Goal: Transaction & Acquisition: Purchase product/service

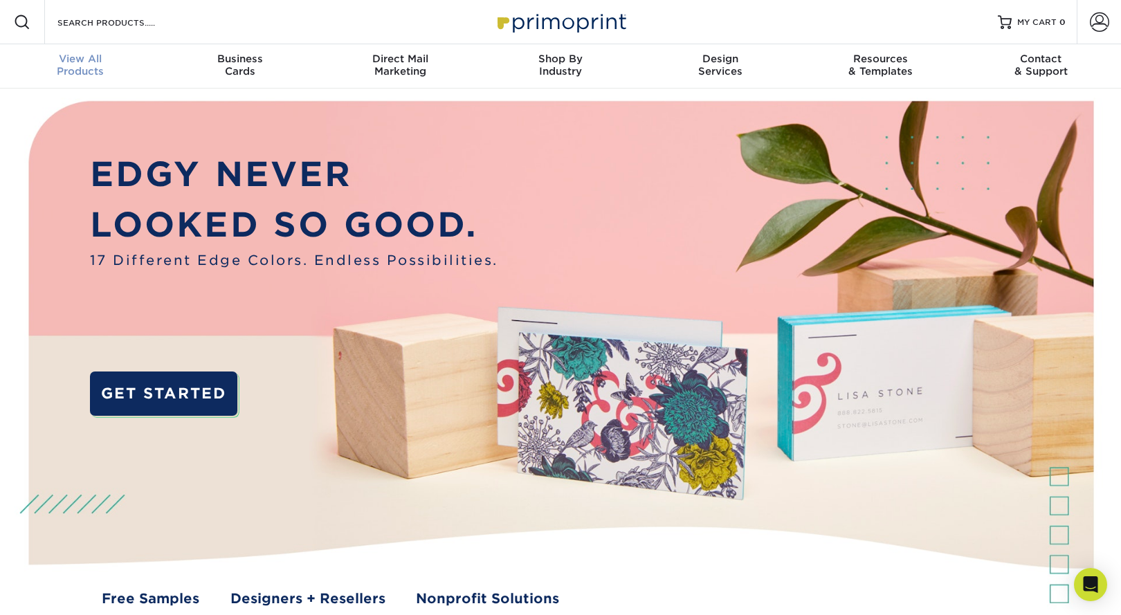
click at [64, 59] on span "View All" at bounding box center [80, 59] width 160 height 12
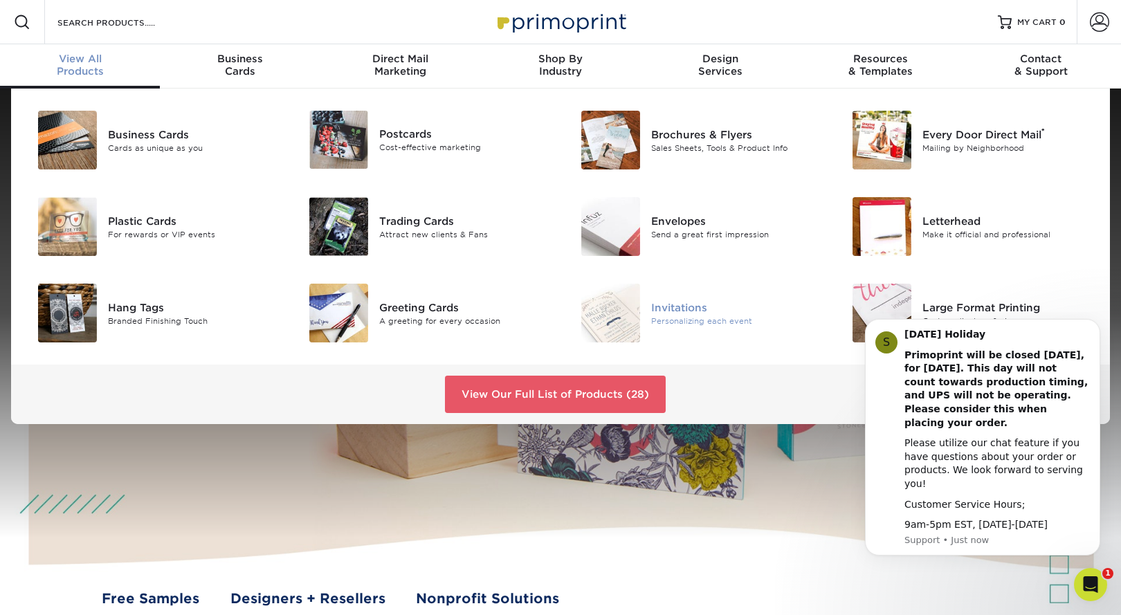
click at [686, 305] on div "Invitations" at bounding box center [736, 307] width 171 height 15
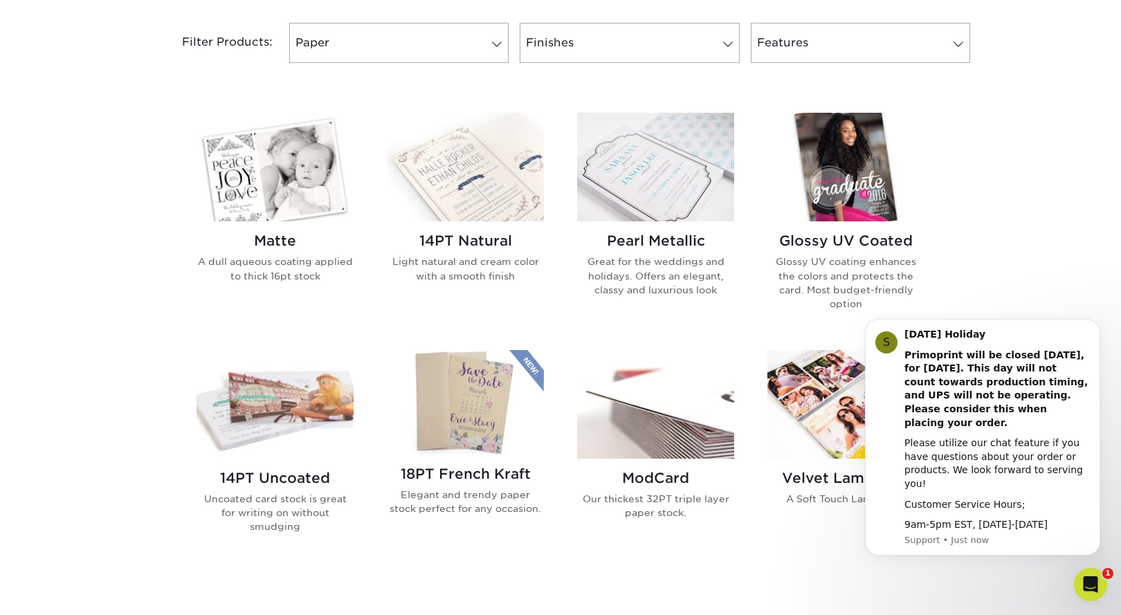
scroll to position [586, 0]
click at [633, 42] on link "Finishes" at bounding box center [628, 44] width 219 height 40
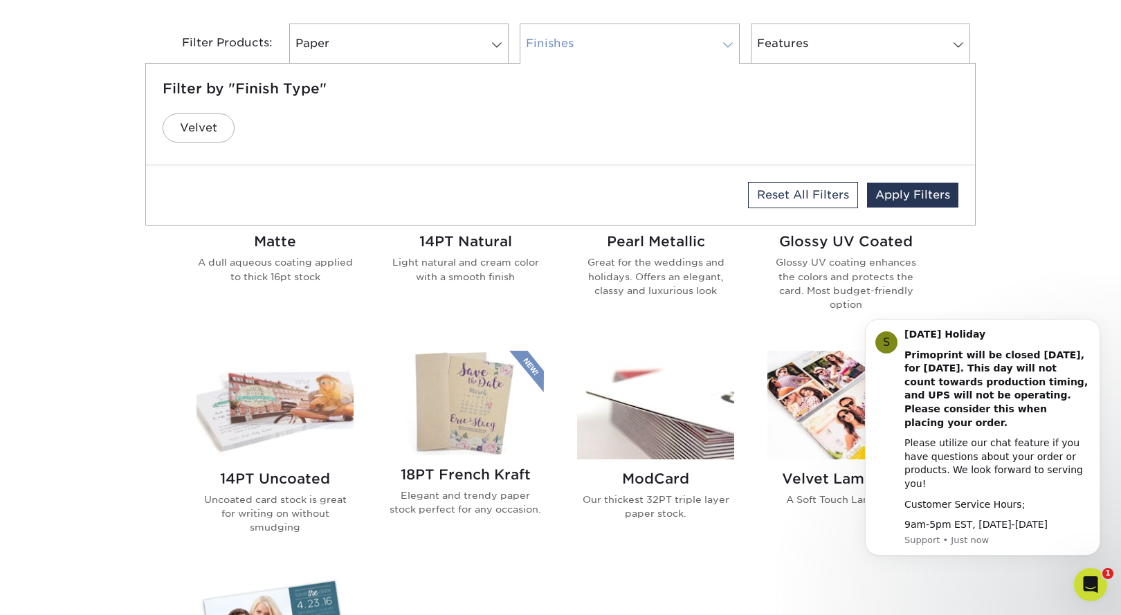
click at [633, 42] on link "Finishes" at bounding box center [628, 44] width 219 height 40
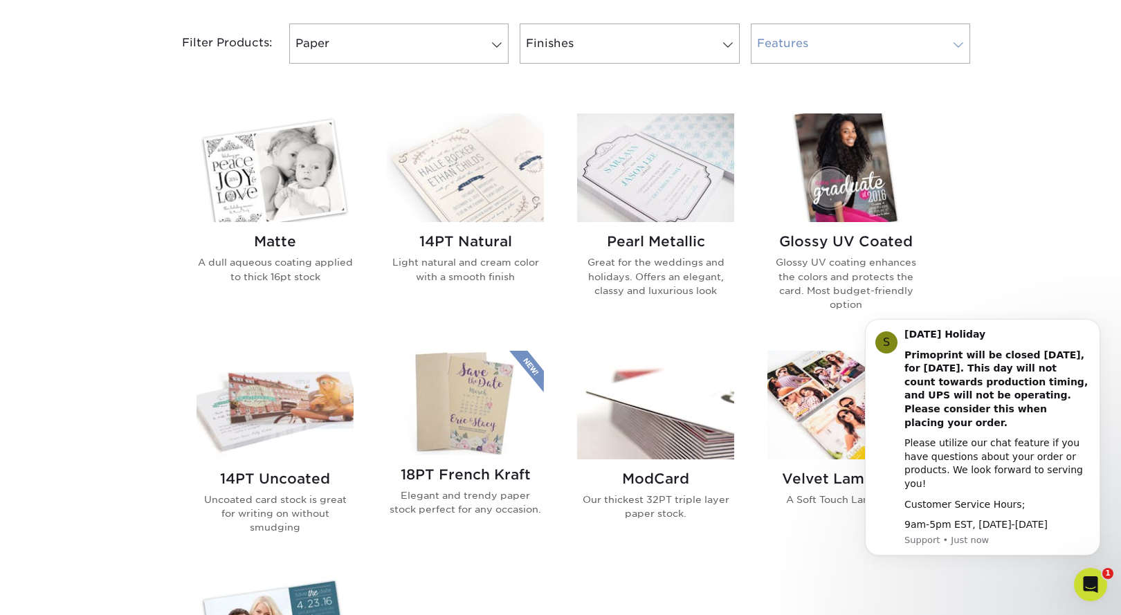
click at [842, 43] on link "Features" at bounding box center [860, 44] width 219 height 40
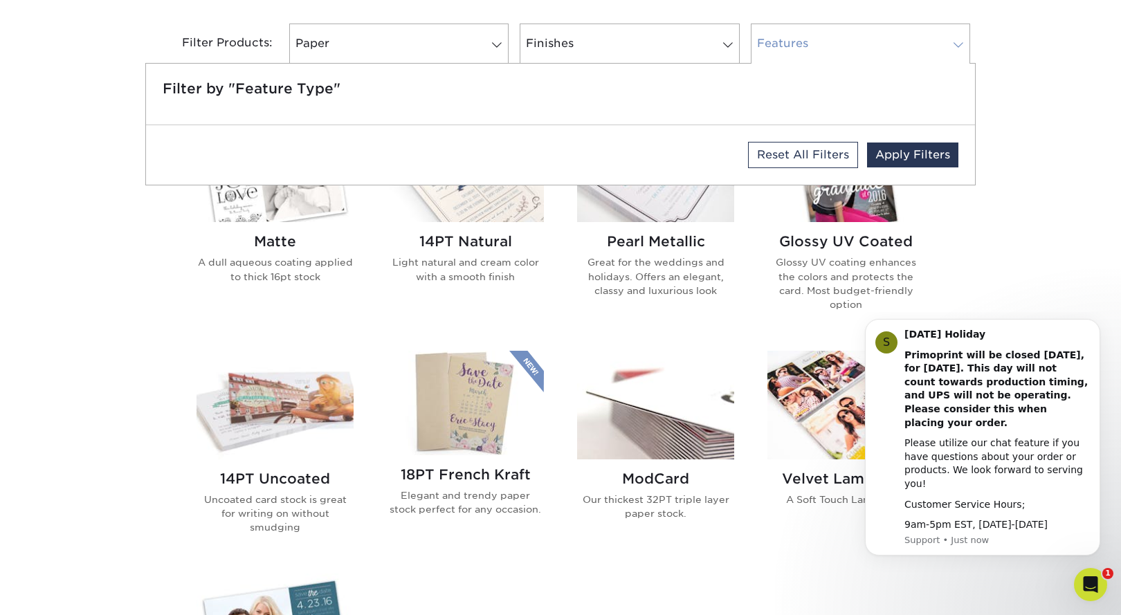
click at [842, 43] on link "Features" at bounding box center [860, 44] width 219 height 40
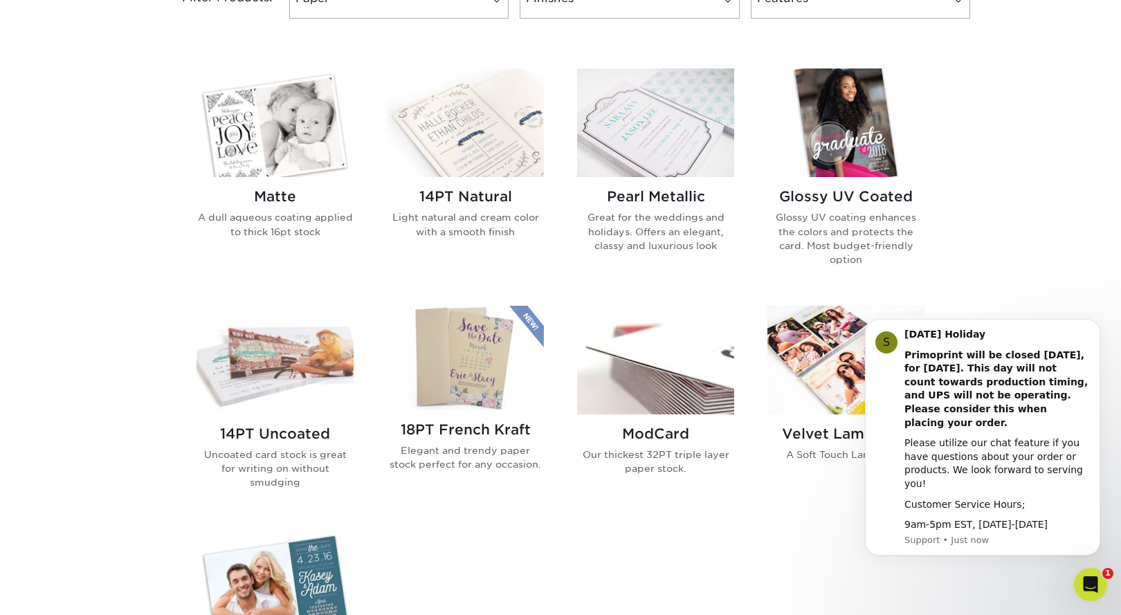
scroll to position [634, 0]
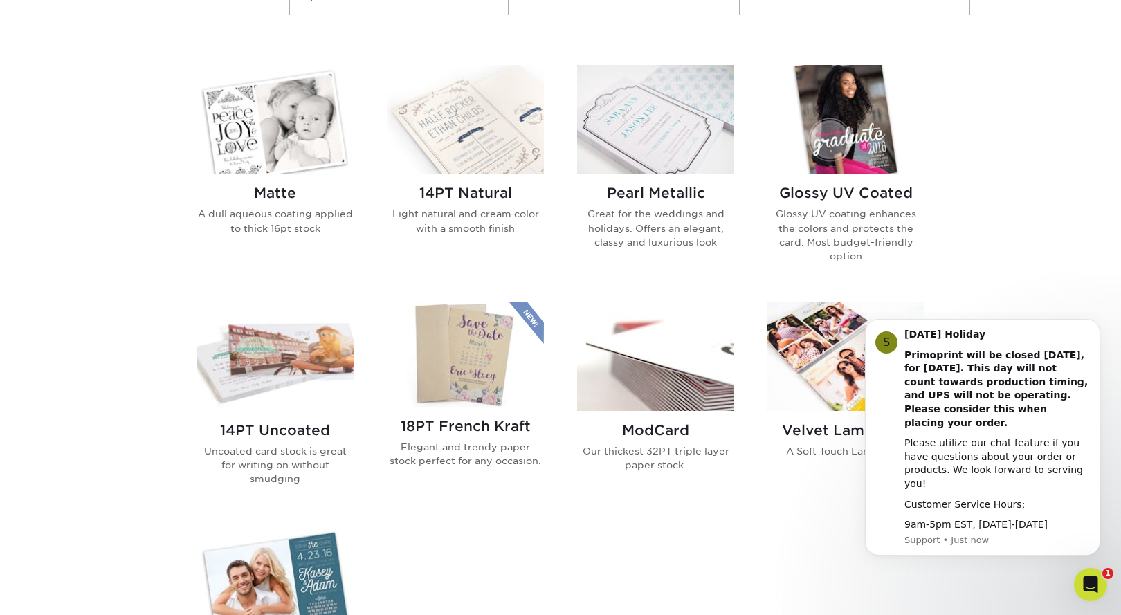
click at [275, 126] on img at bounding box center [274, 119] width 157 height 109
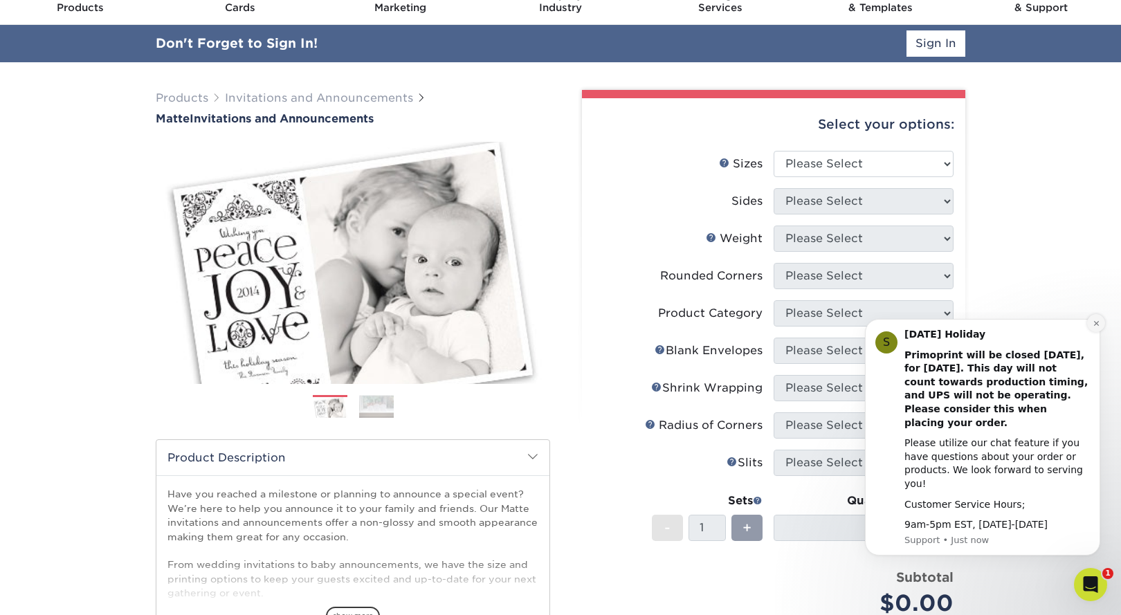
click at [1094, 327] on icon "Dismiss notification" at bounding box center [1096, 324] width 8 height 8
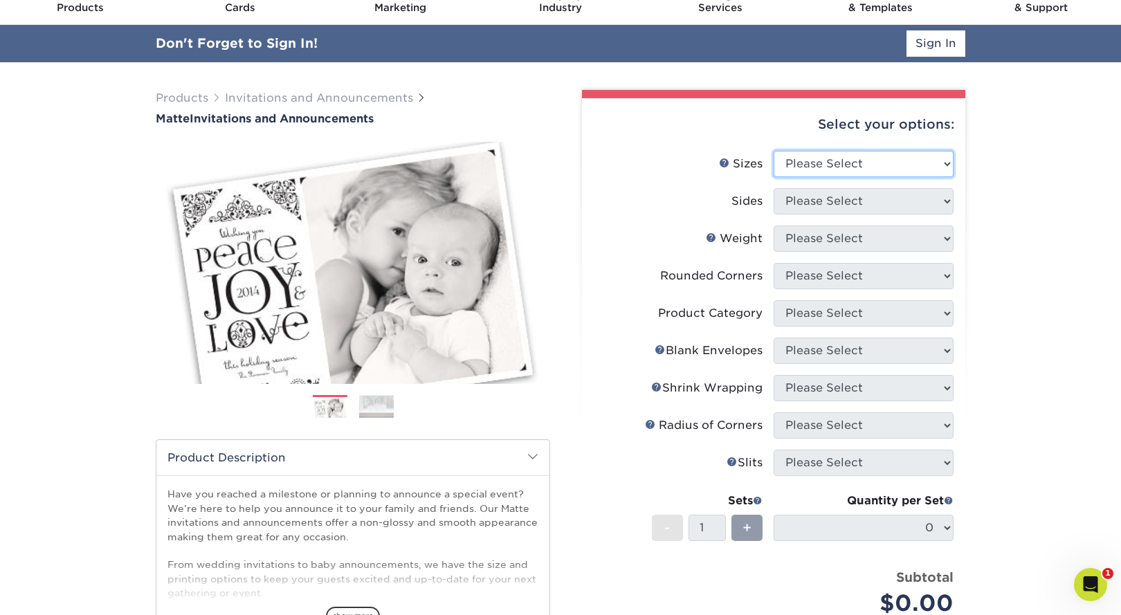
click at [831, 163] on select "Please Select 4.25" x 5.5" 4.25" x 6" 5" x 7" 5.5" x 8.5" 6" x 6"" at bounding box center [863, 164] width 180 height 26
select select "5.00x7.00"
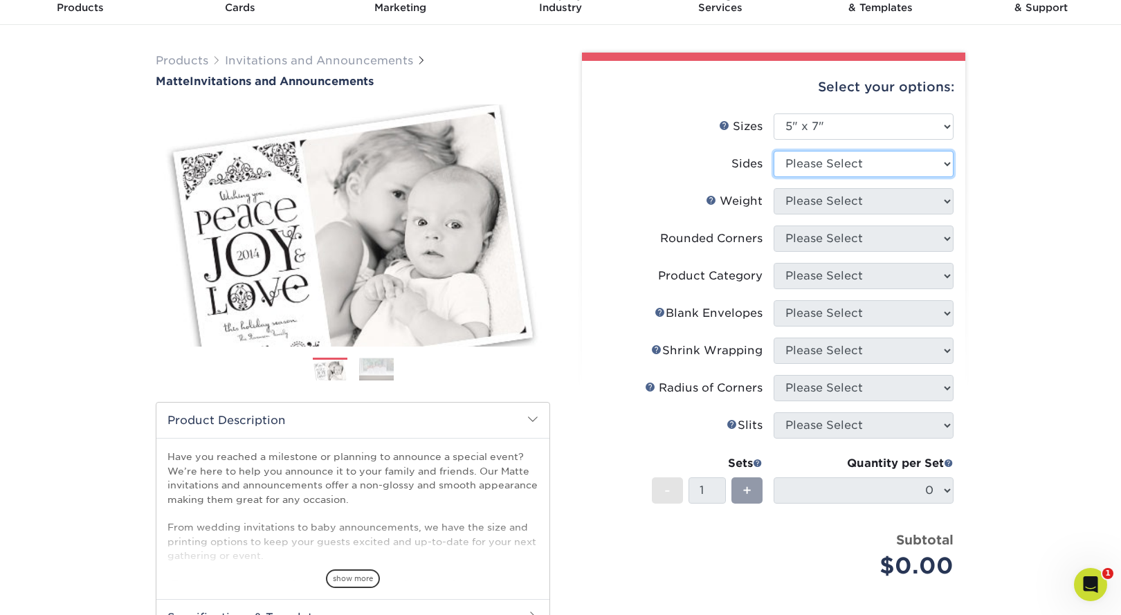
click at [827, 160] on select "Please Select Print Both Sides Print Front Only" at bounding box center [863, 164] width 180 height 26
select select "13abbda7-1d64-4f25-8bb2-c179b224825d"
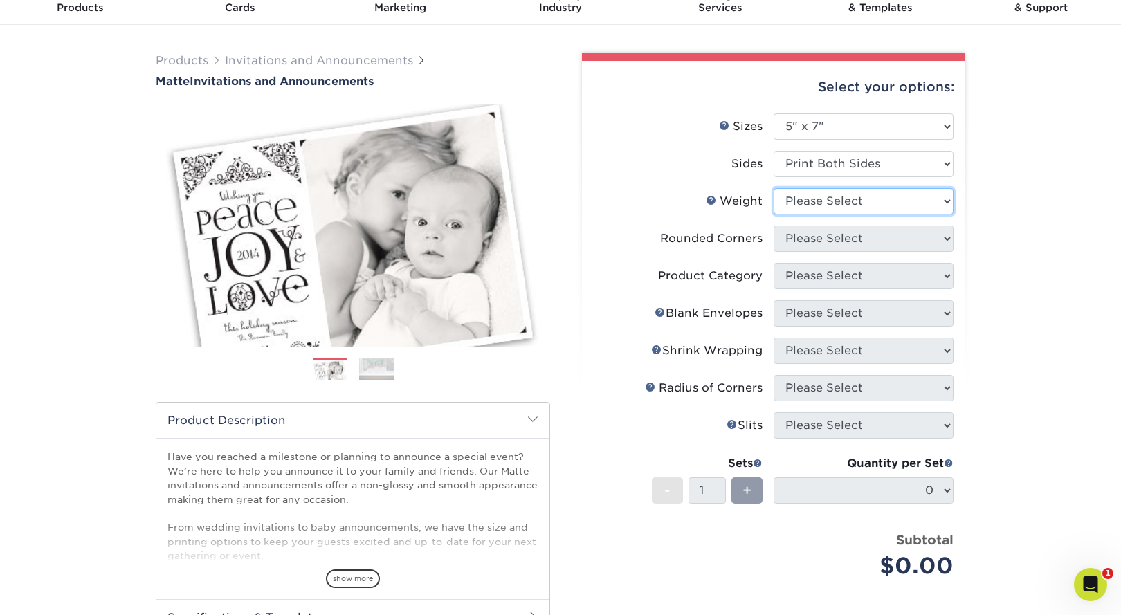
click at [813, 201] on select "Please Select 16PT" at bounding box center [863, 201] width 180 height 26
select select "16PT"
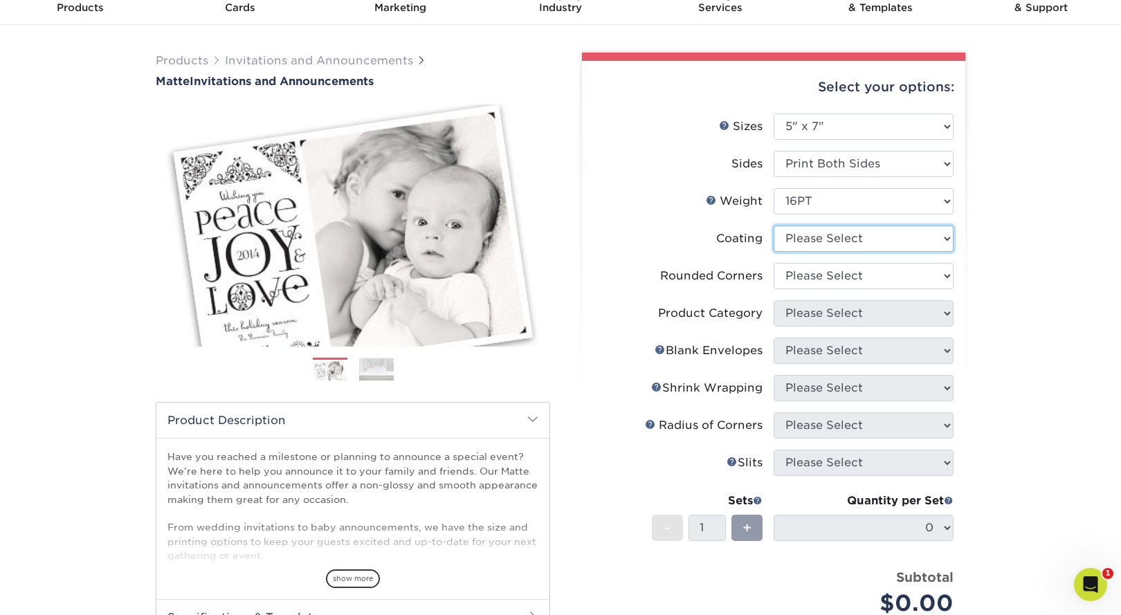
click at [810, 238] on select at bounding box center [863, 239] width 180 height 26
select select "121bb7b5-3b4d-429f-bd8d-bbf80e953313"
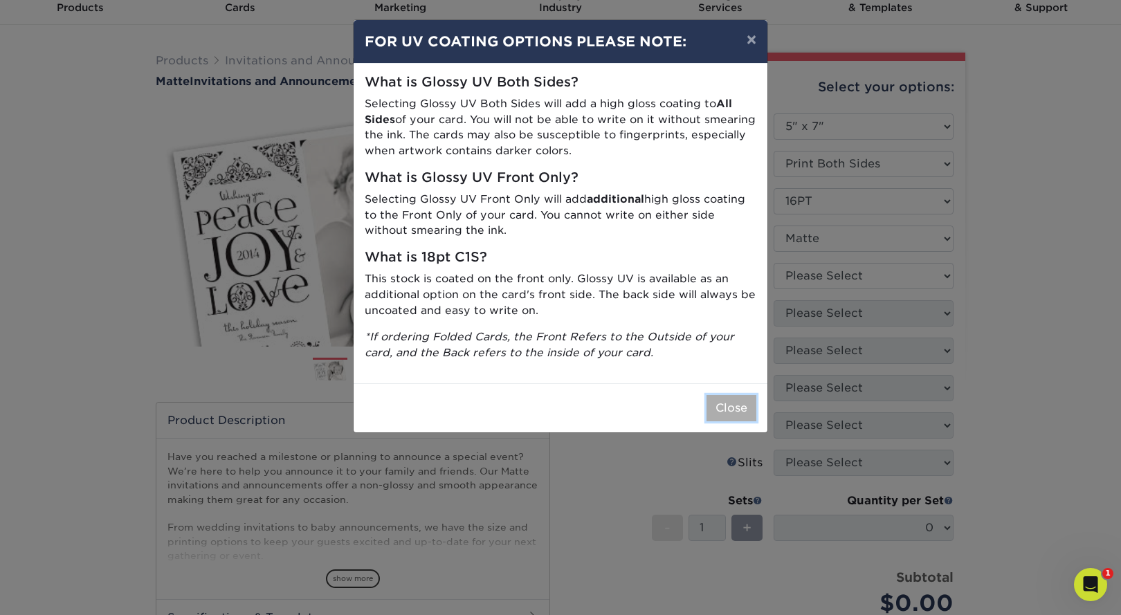
click at [727, 408] on button "Close" at bounding box center [731, 408] width 50 height 26
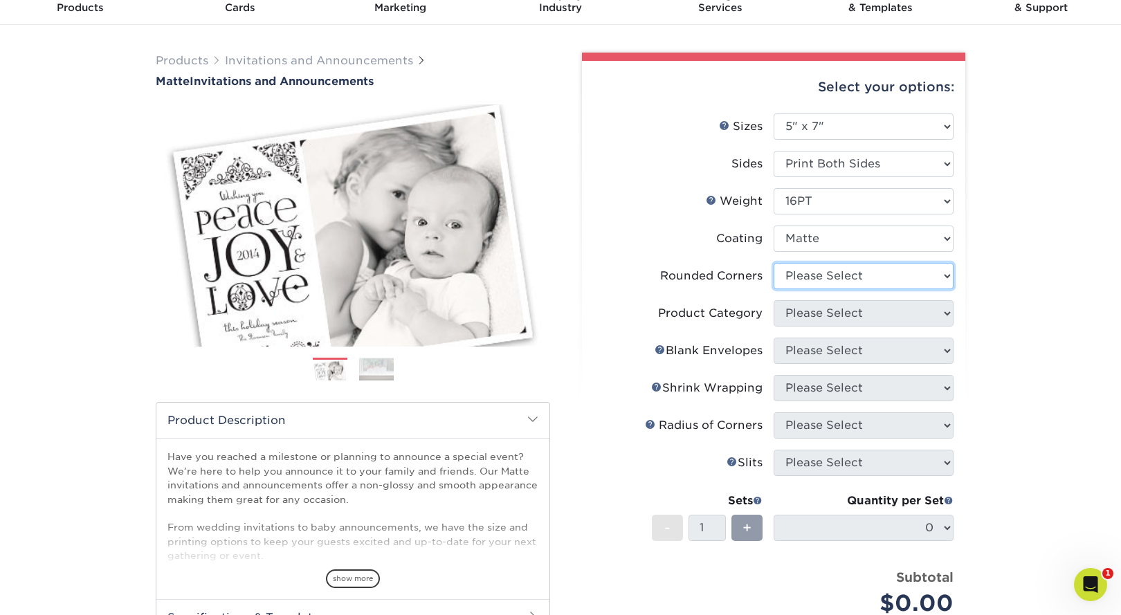
click at [819, 274] on select "Please Select Yes - Round 4 Corners No" at bounding box center [863, 276] width 180 height 26
select select "0"
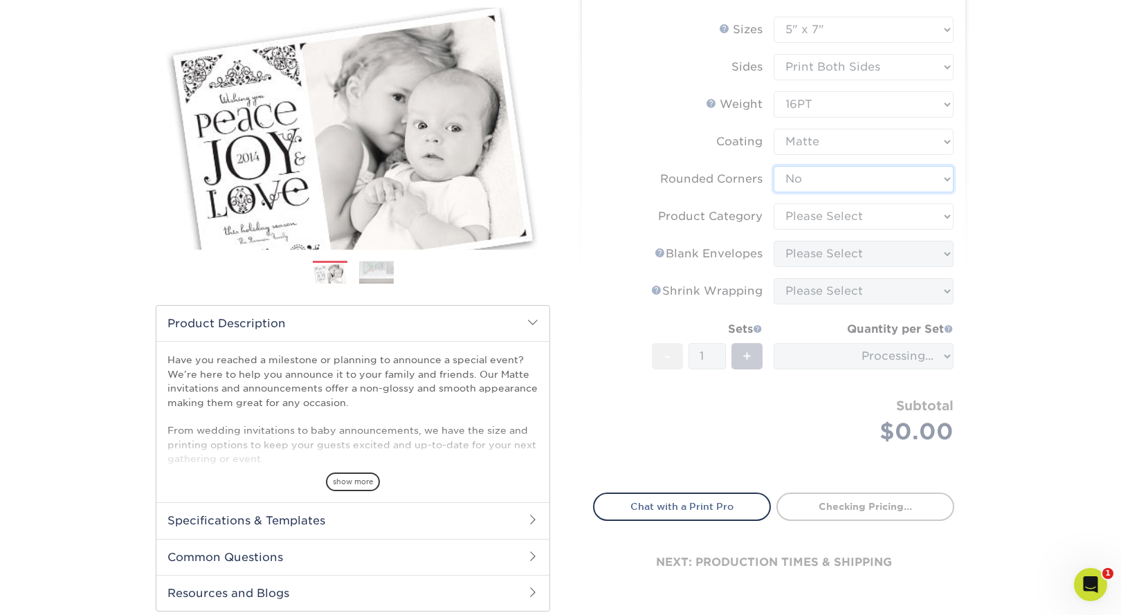
scroll to position [165, 0]
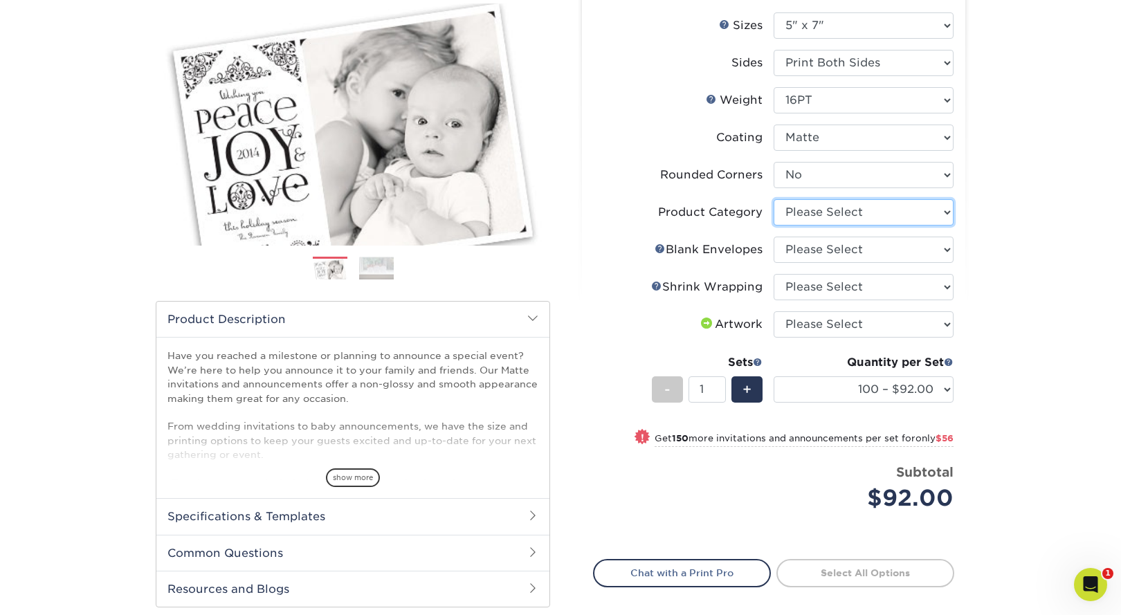
click at [816, 211] on select "Please Select Announcement Cards" at bounding box center [863, 212] width 180 height 26
select select "afc43903-b91d-4869-9f05-9fa1eb7dcbea"
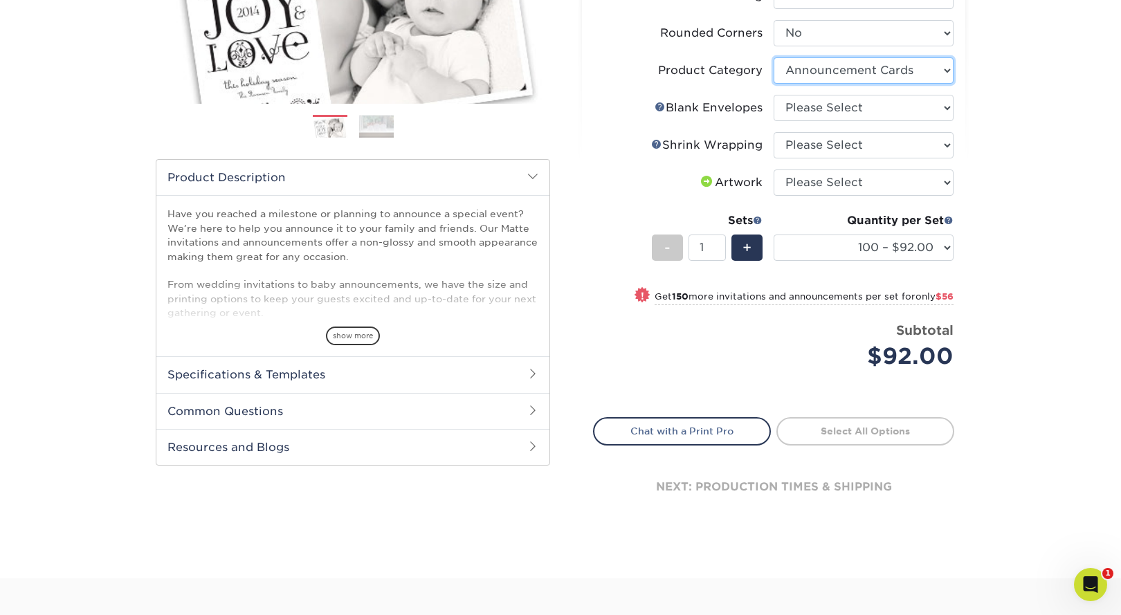
scroll to position [308, 0]
click at [353, 335] on span "show more" at bounding box center [353, 334] width 54 height 19
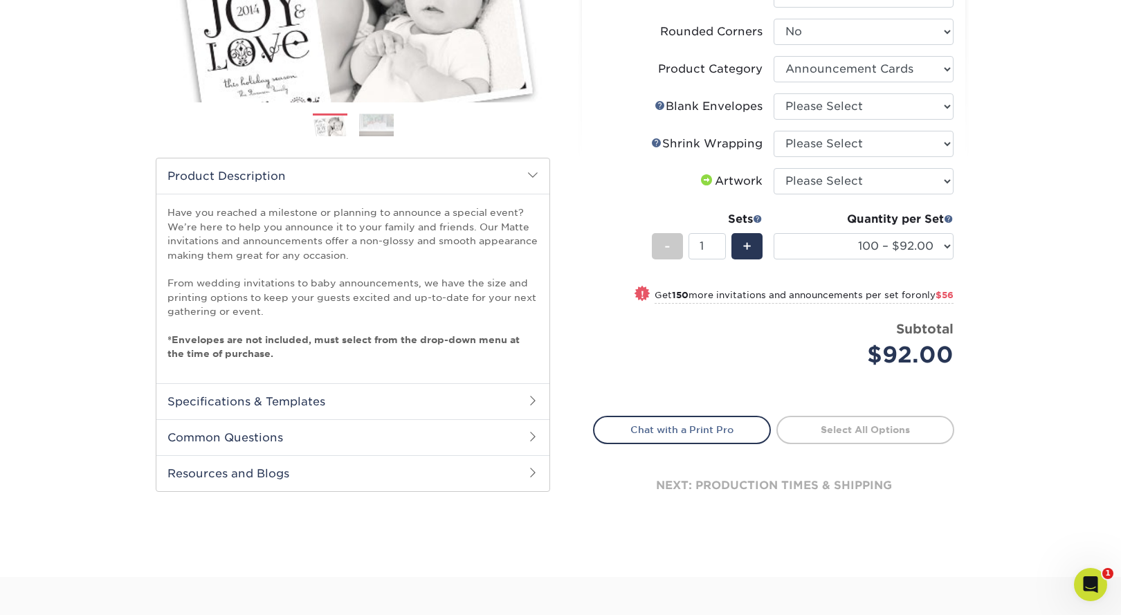
drag, startPoint x: 425, startPoint y: 439, endPoint x: 459, endPoint y: 453, distance: 37.3
click at [425, 439] on h2 "Common Questions" at bounding box center [352, 437] width 393 height 36
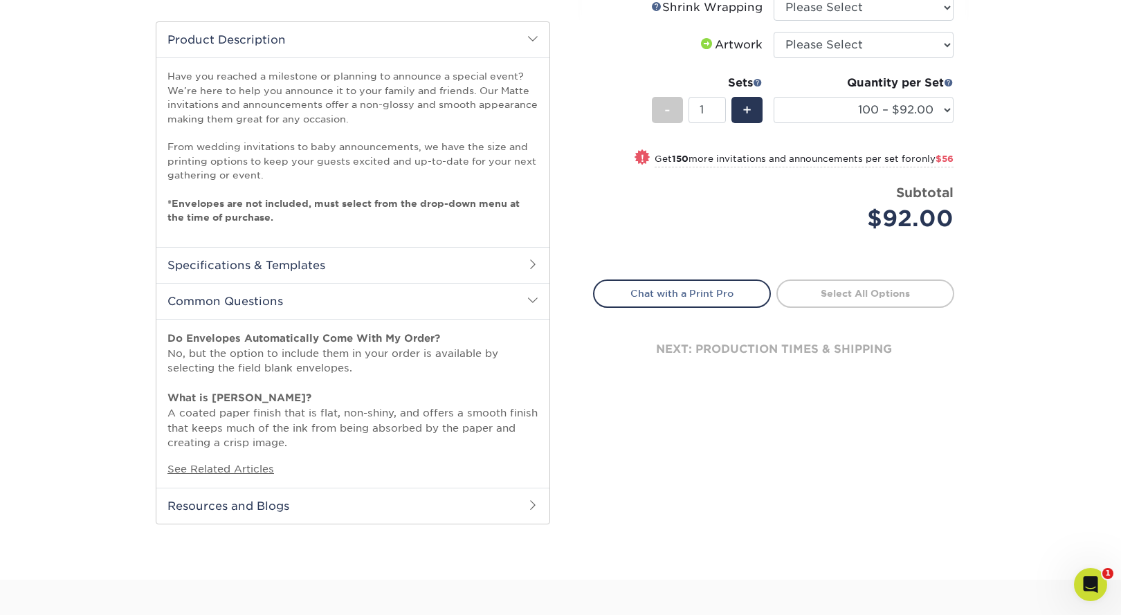
scroll to position [445, 0]
click at [1071, 579] on body "Resources Menu Search Products Account SIGN IN CREATE AN ACCOUNT forgot passwor…" at bounding box center [560, 269] width 1121 height 1428
click at [1081, 578] on icon "Open Intercom Messenger" at bounding box center [1088, 582] width 23 height 23
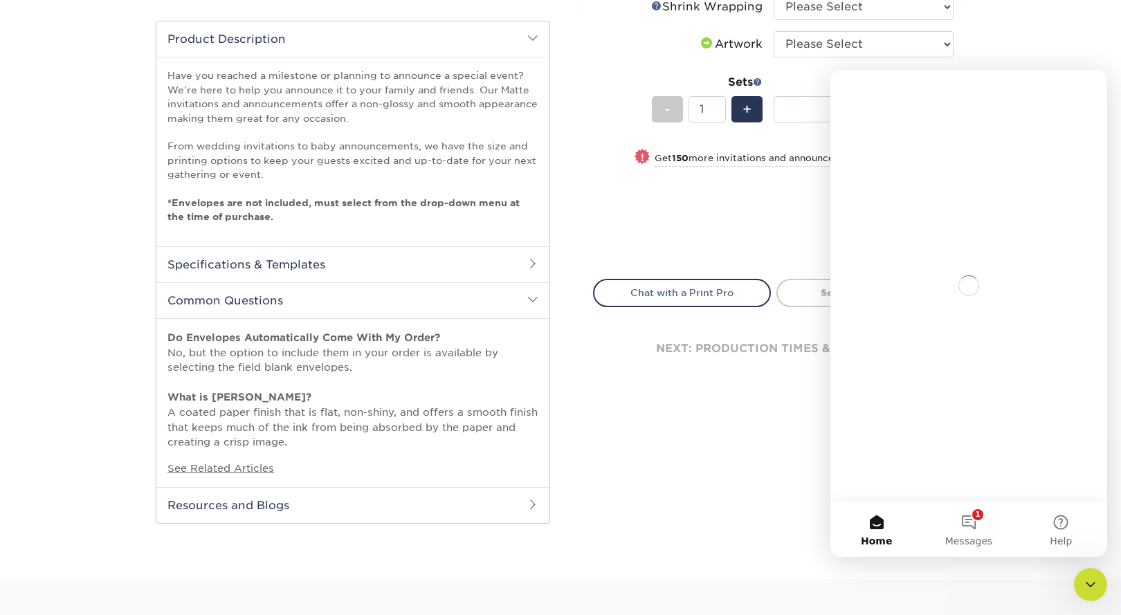
scroll to position [0, 0]
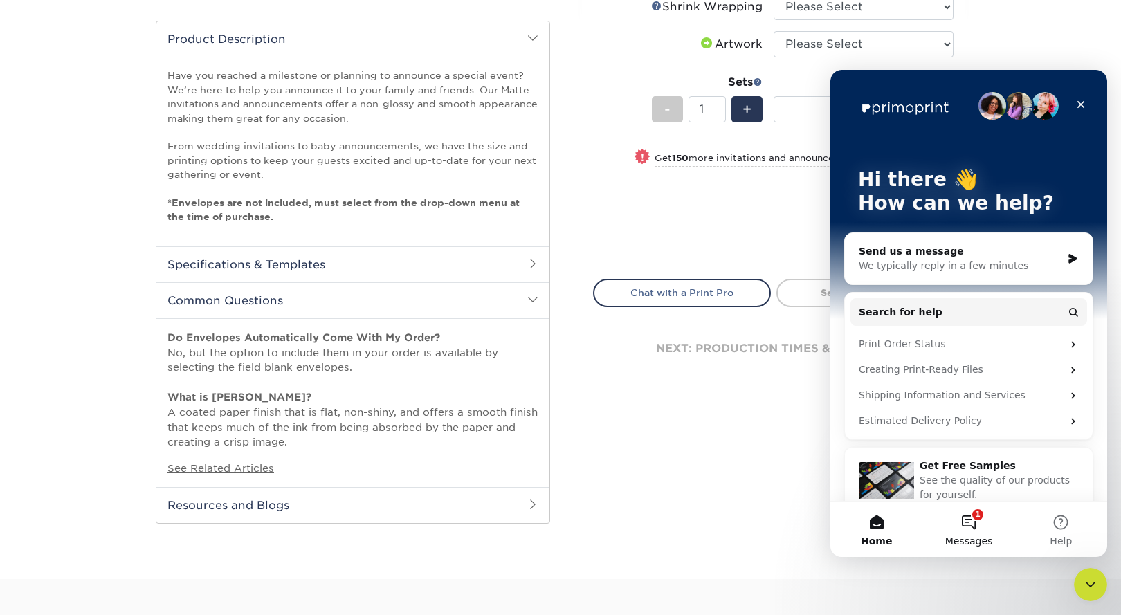
click at [971, 527] on button "1 Messages" at bounding box center [968, 529] width 92 height 55
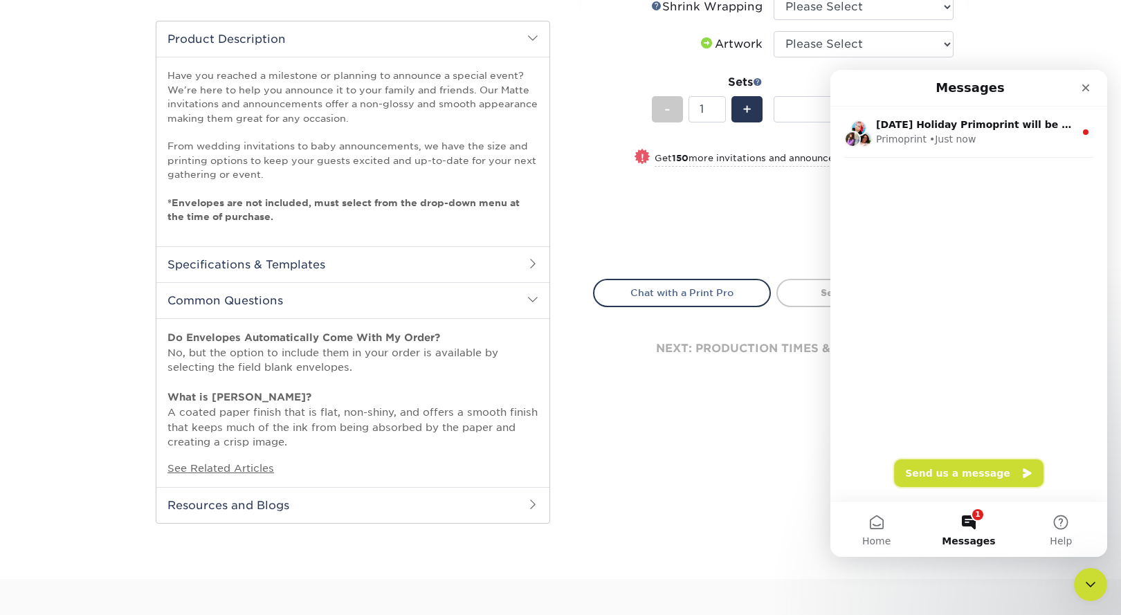
click at [959, 476] on button "Send us a message" at bounding box center [968, 473] width 149 height 28
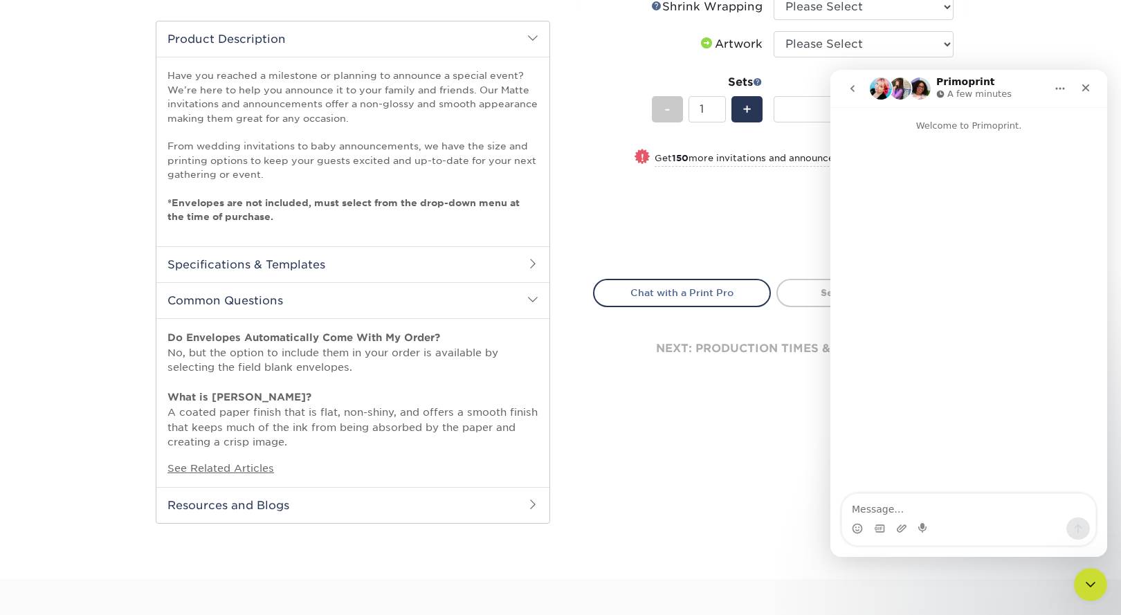
click at [910, 511] on textarea "Message…" at bounding box center [968, 506] width 253 height 24
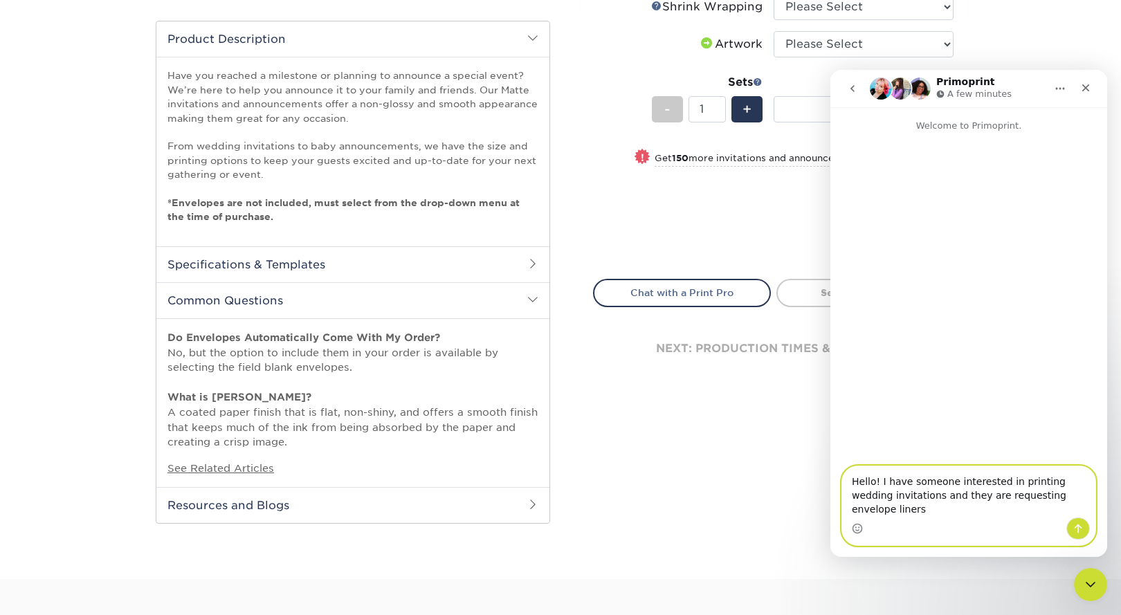
click at [1009, 510] on textarea "Hello! I have someone interested in printing wedding invitations and they are r…" at bounding box center [968, 491] width 253 height 51
click at [908, 511] on textarea "Hello! I have someone interested in printing wedding invitations and they are r…" at bounding box center [968, 491] width 253 height 51
type textarea "Hello! I have someone interested in printing wedding invitations and they are r…"
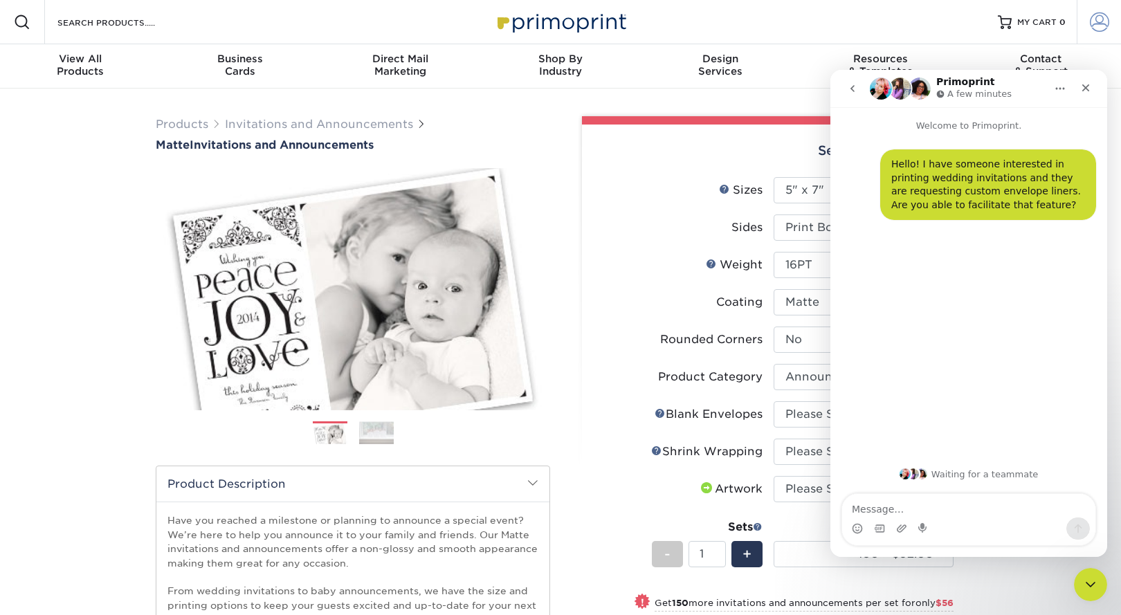
click at [1094, 21] on span at bounding box center [1098, 21] width 19 height 19
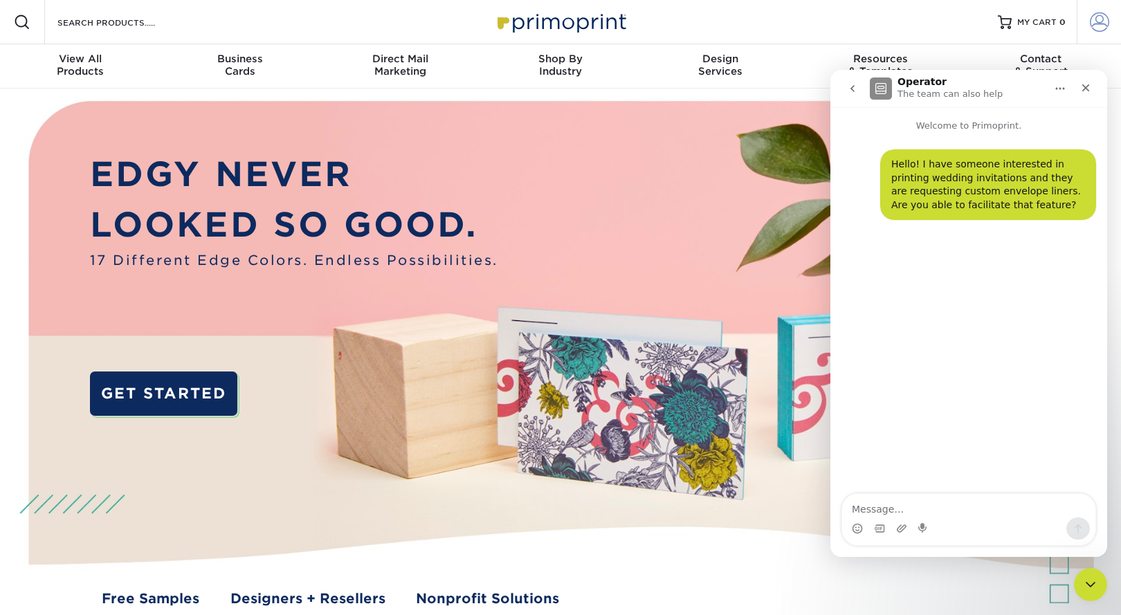
click at [1097, 18] on span at bounding box center [1098, 21] width 19 height 19
click at [951, 58] on span "SIGN IN" at bounding box center [944, 62] width 39 height 11
click at [1089, 580] on icon "Close Intercom Messenger" at bounding box center [1088, 582] width 17 height 17
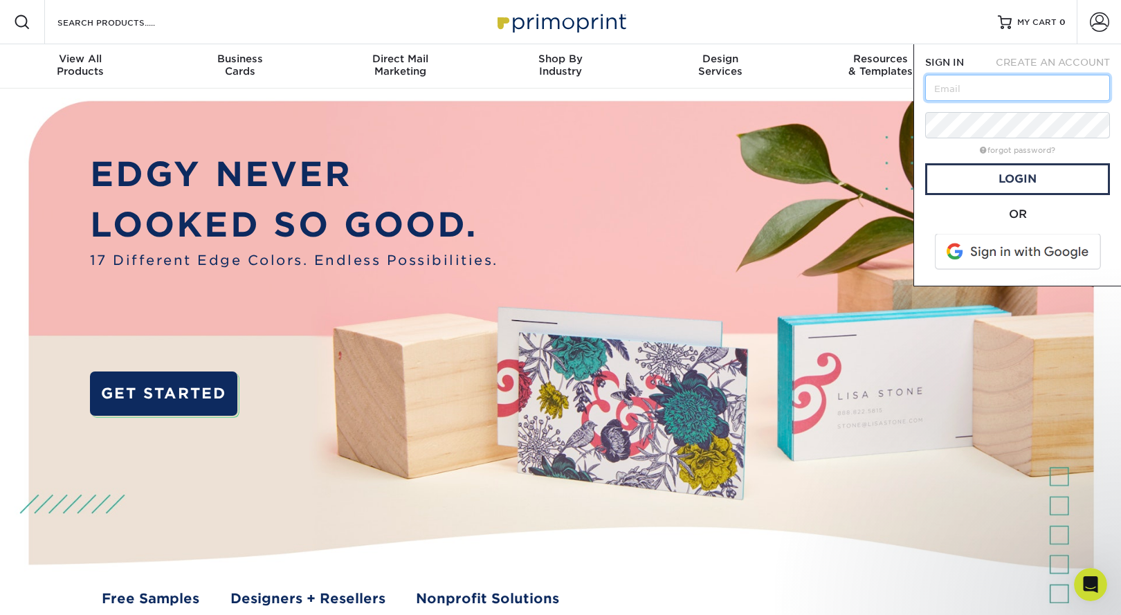
click at [960, 86] on input "text" at bounding box center [1017, 88] width 185 height 26
type input "daniela@barrelmaker.com"
click at [1013, 180] on link "Login" at bounding box center [1017, 179] width 185 height 32
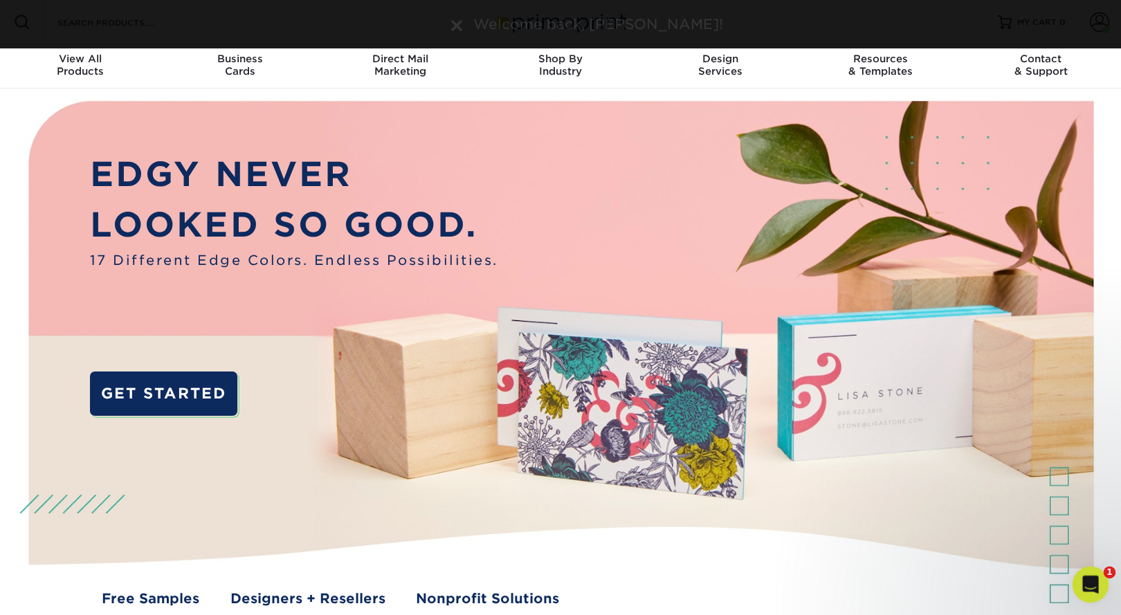
click at [1083, 575] on icon "Open Intercom Messenger" at bounding box center [1088, 582] width 23 height 23
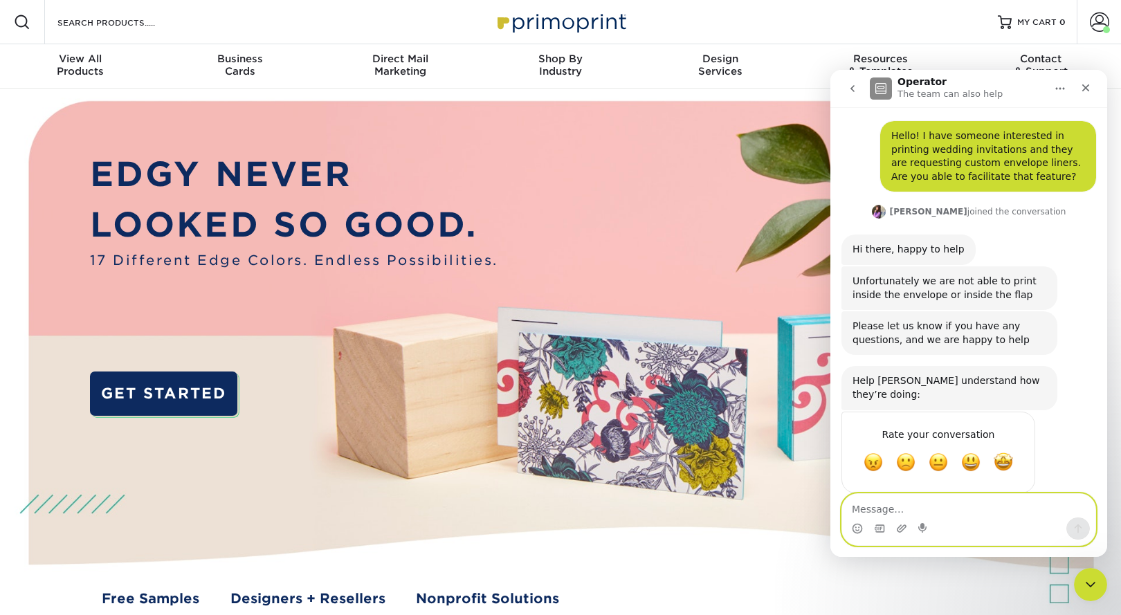
scroll to position [29, 0]
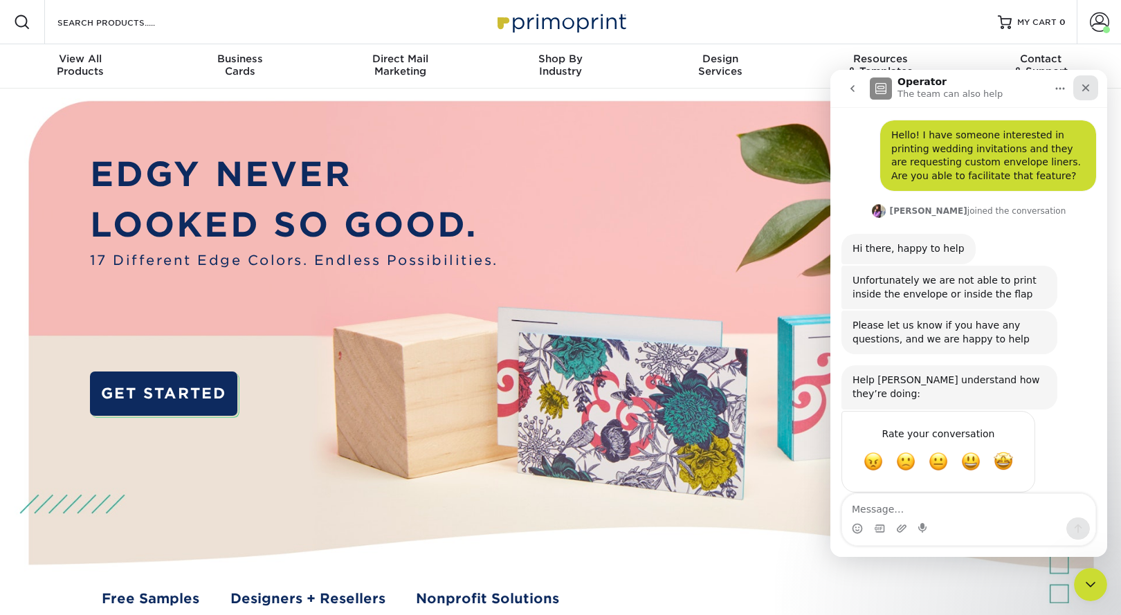
click at [1080, 89] on icon "Close" at bounding box center [1085, 87] width 11 height 11
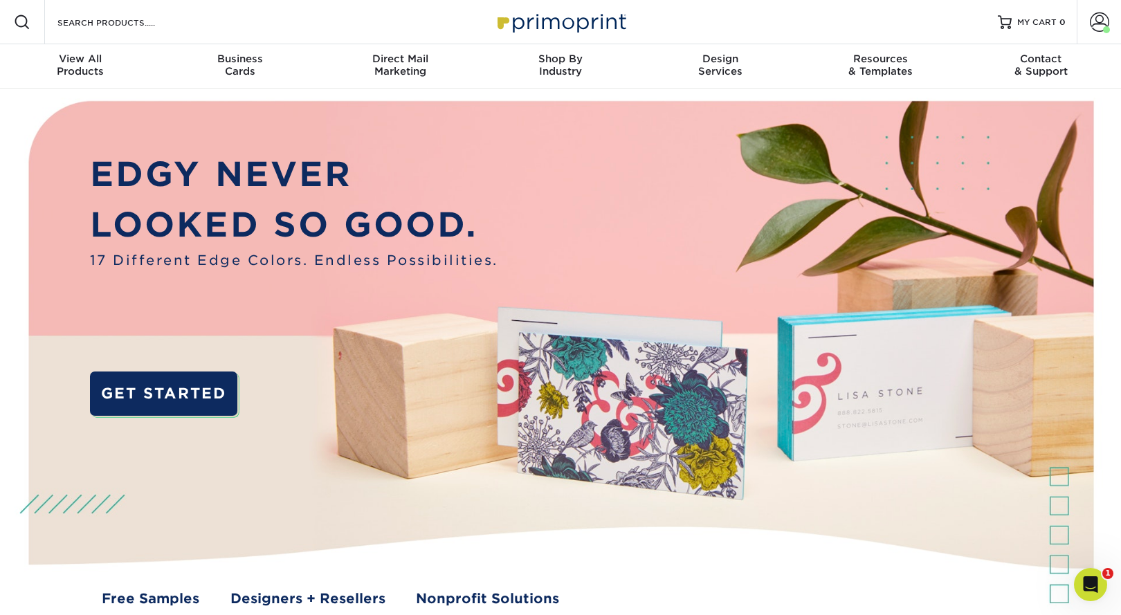
click at [239, 25] on div "Resources Menu Search Products Account Welcome, Daniela Primo Client Account Da…" at bounding box center [560, 22] width 1121 height 44
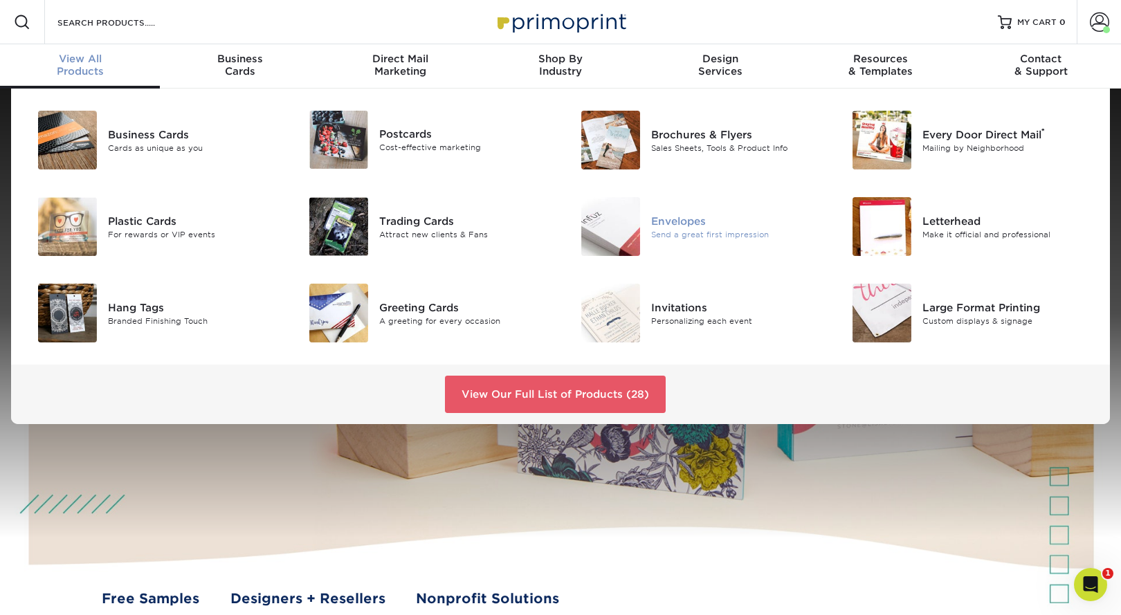
click at [672, 219] on div "Envelopes" at bounding box center [736, 220] width 171 height 15
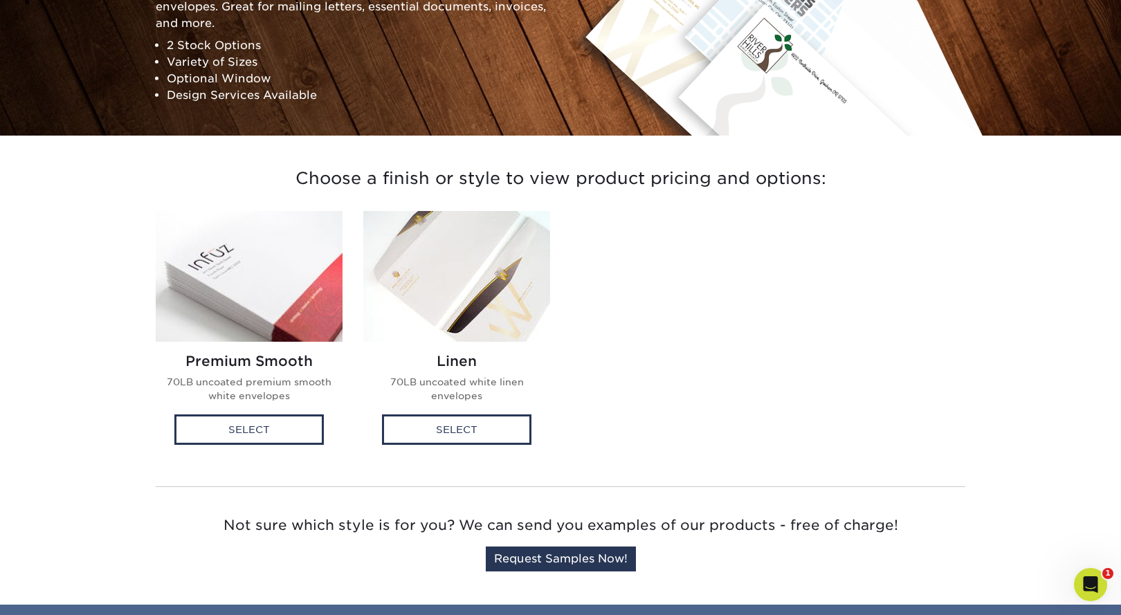
click at [239, 303] on img at bounding box center [249, 276] width 187 height 131
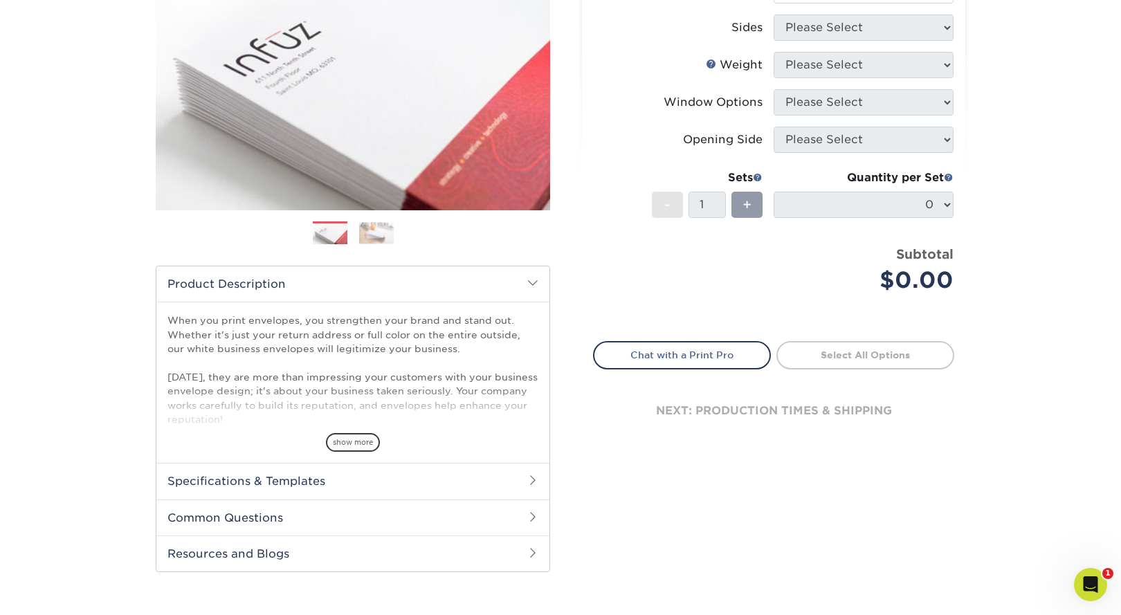
scroll to position [201, 0]
click at [352, 438] on span "show more" at bounding box center [353, 441] width 54 height 19
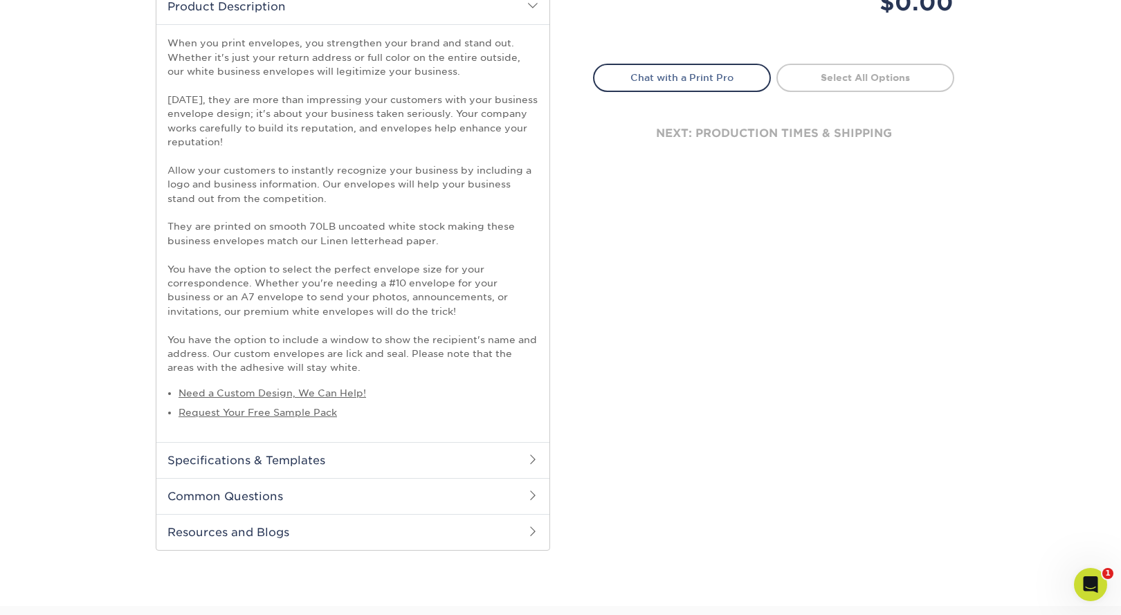
scroll to position [0, 0]
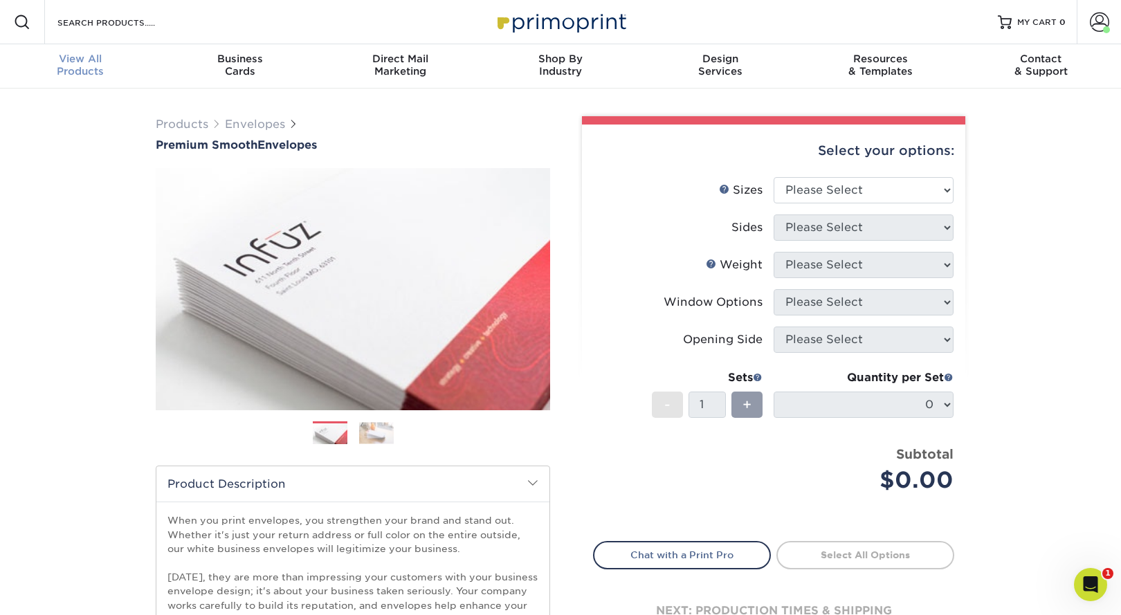
click at [68, 57] on span "View All" at bounding box center [80, 59] width 160 height 12
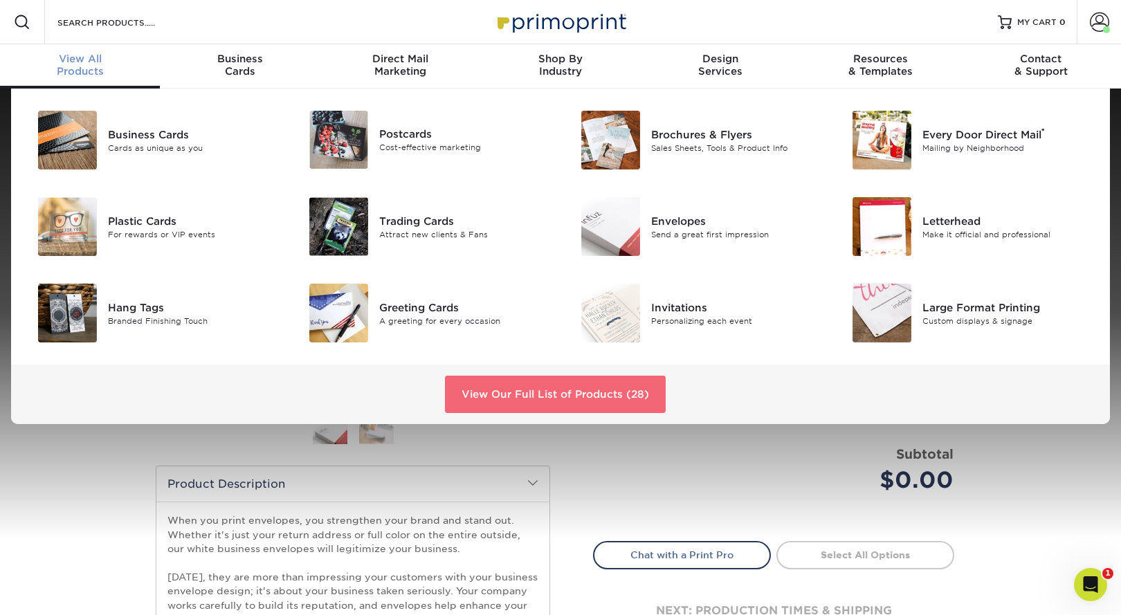
click at [552, 397] on link "View Our Full List of Products (28)" at bounding box center [555, 394] width 221 height 37
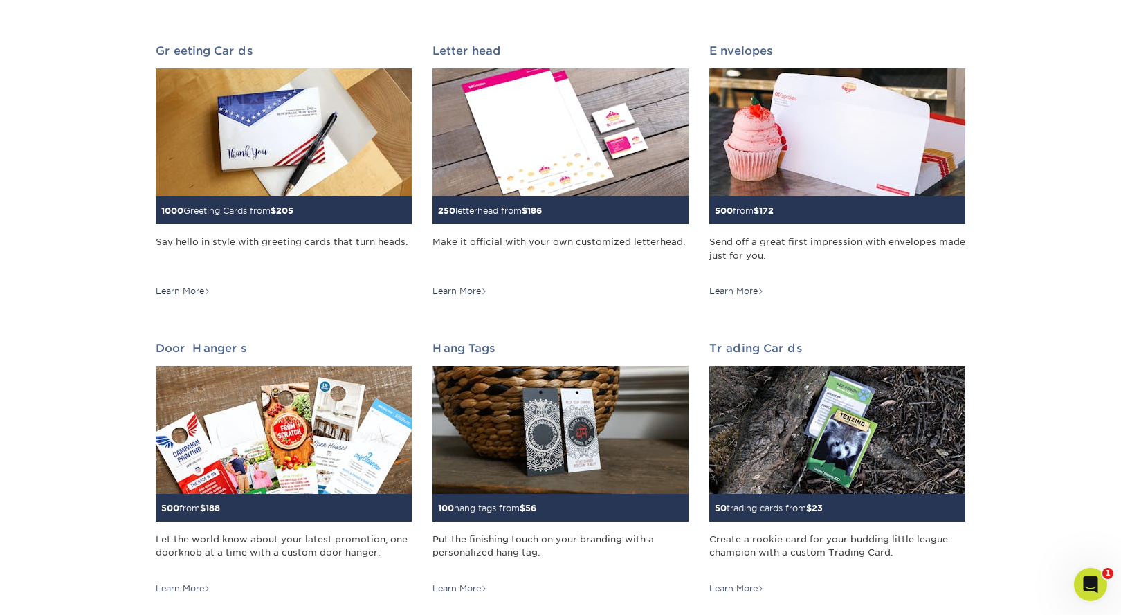
scroll to position [796, 0]
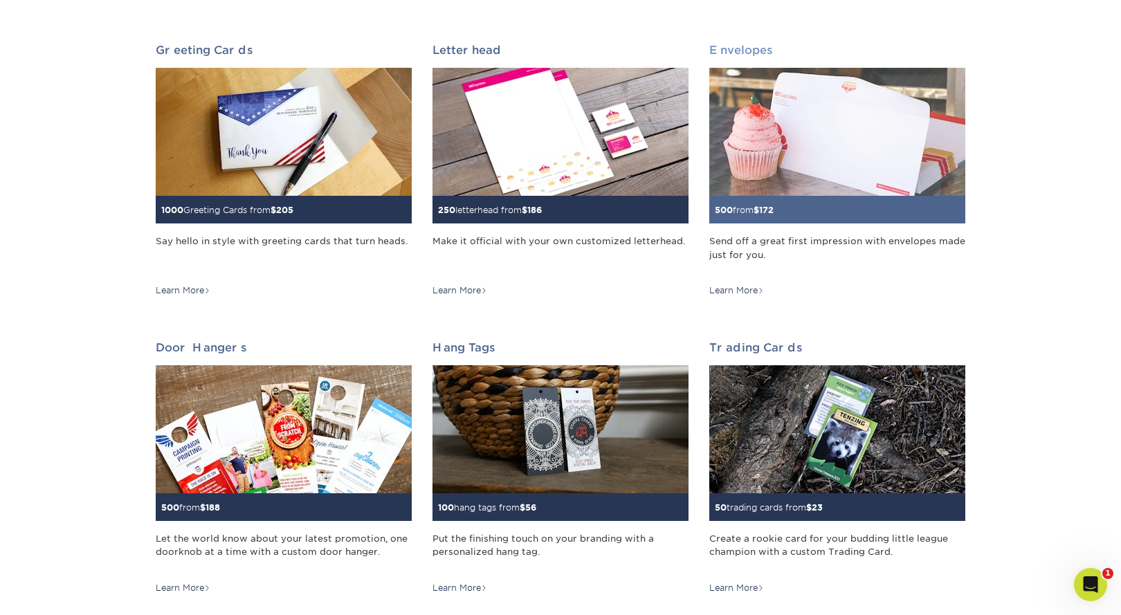
click at [782, 124] on img at bounding box center [837, 132] width 256 height 128
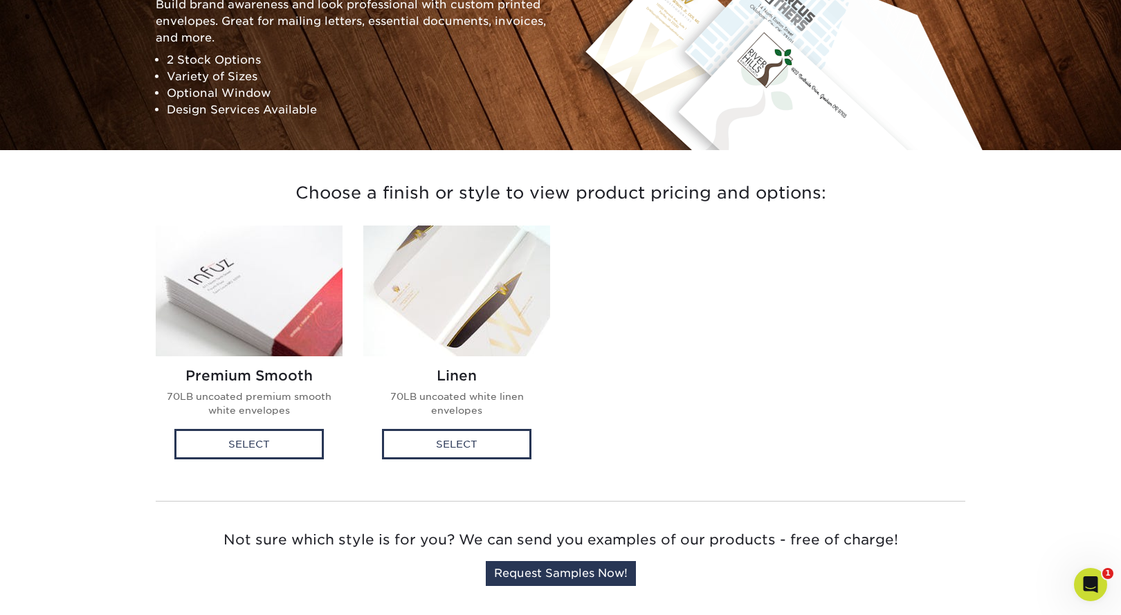
scroll to position [194, 0]
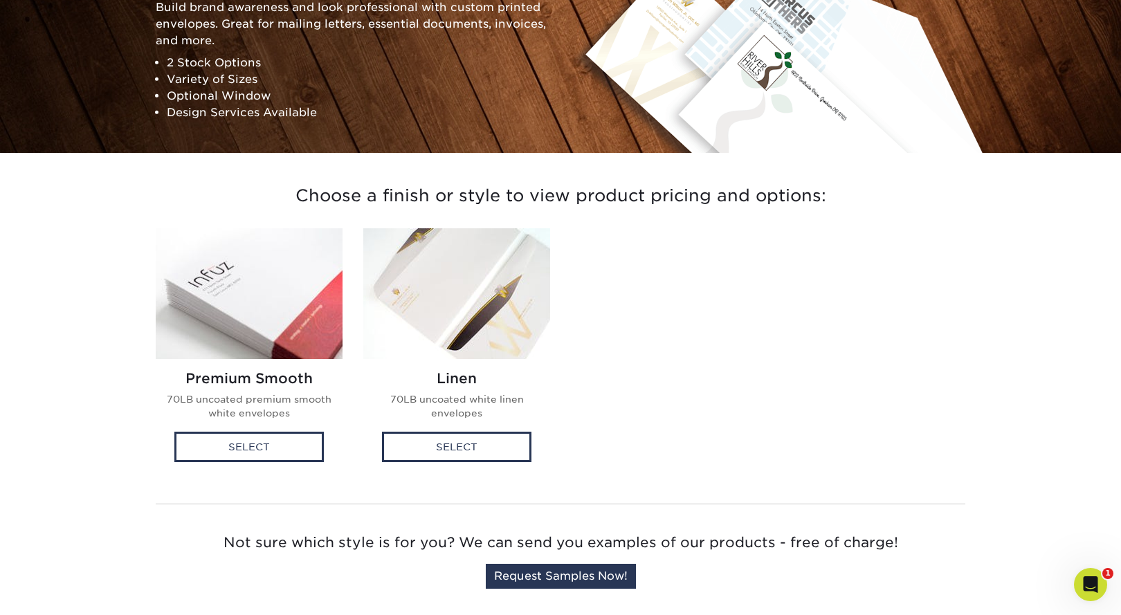
click at [221, 286] on img at bounding box center [249, 293] width 187 height 131
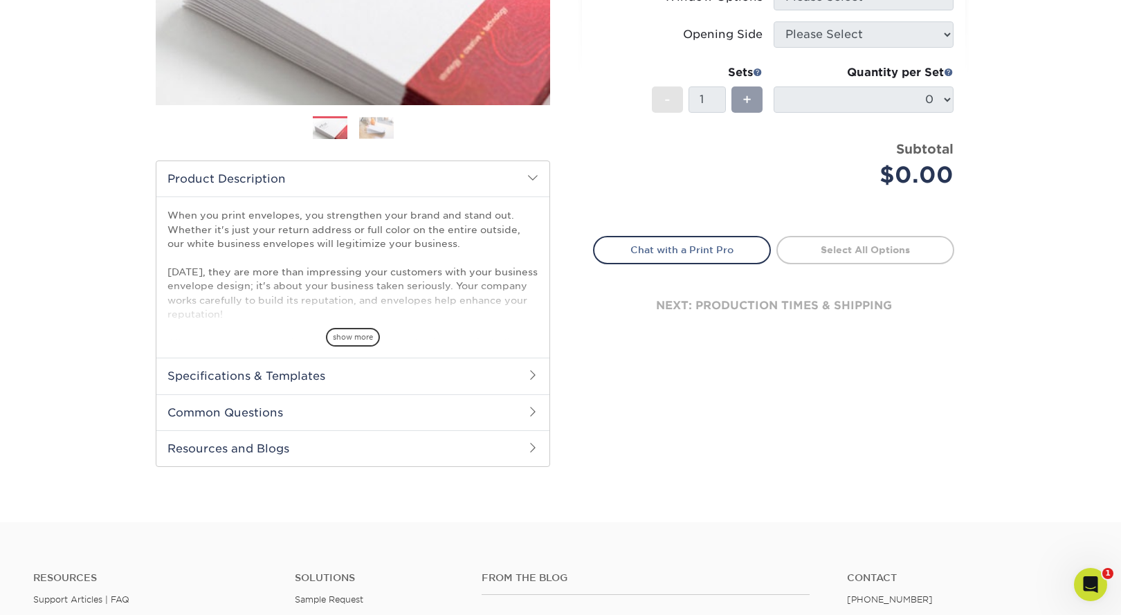
scroll to position [315, 0]
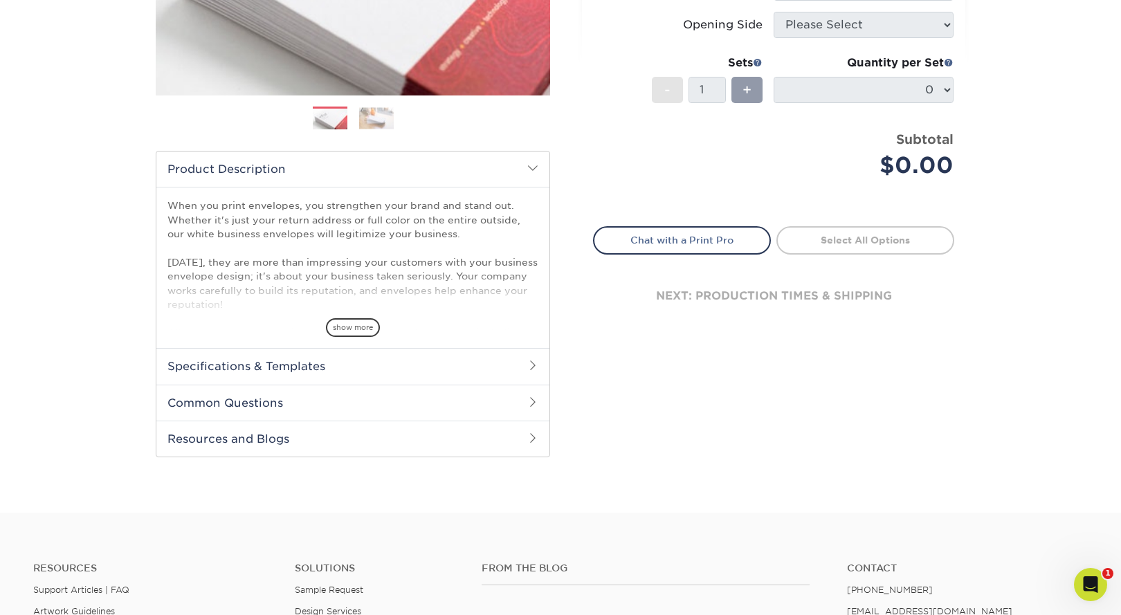
click at [349, 329] on span "show more" at bounding box center [353, 327] width 54 height 19
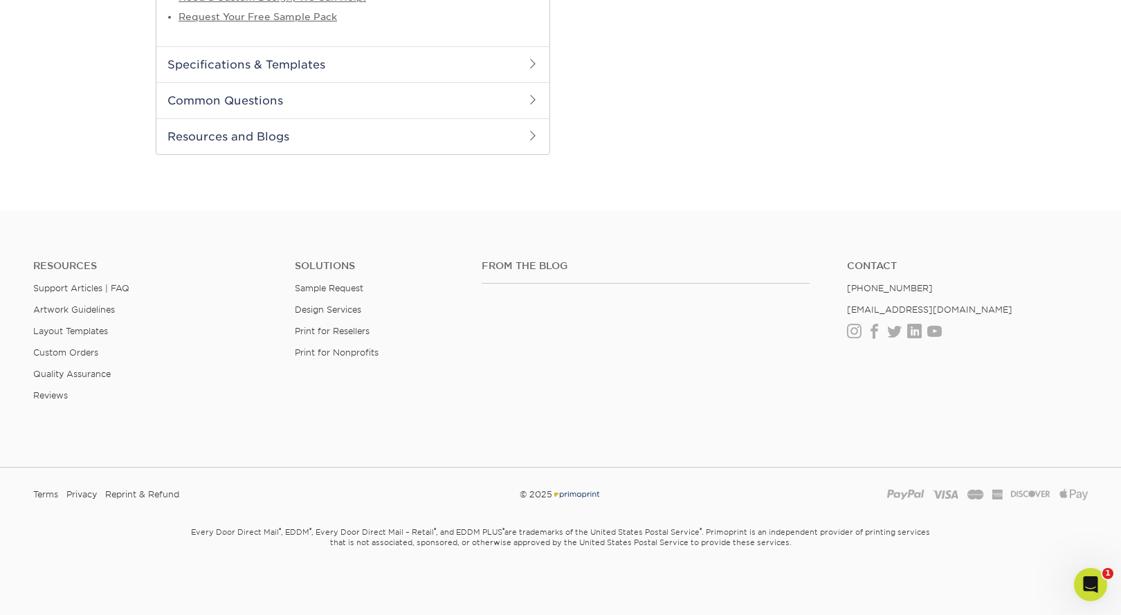
scroll to position [0, 0]
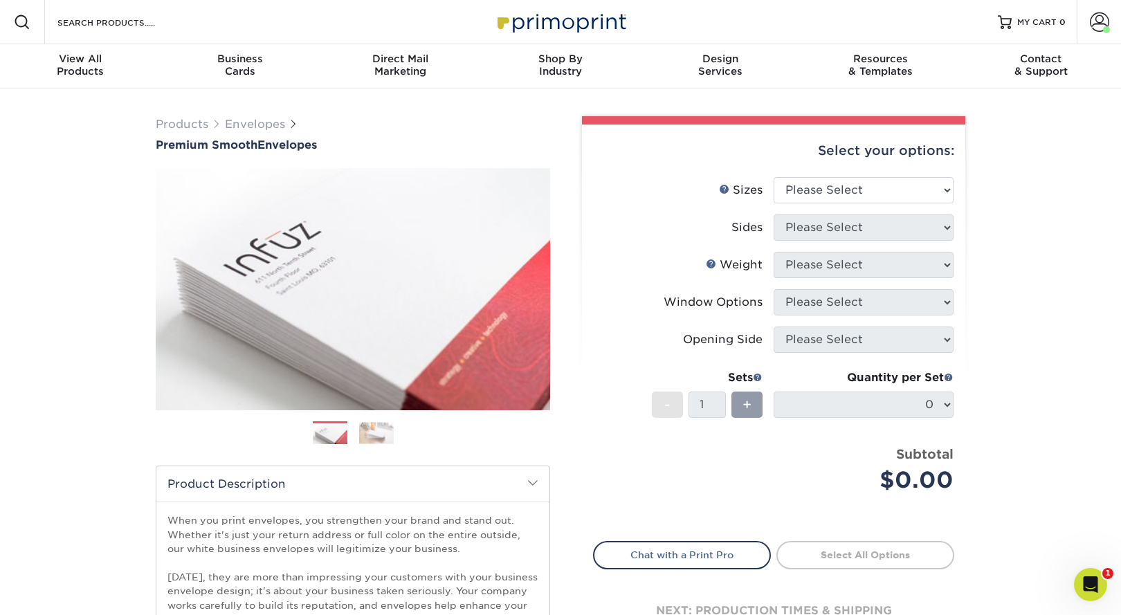
click at [72, 467] on div "Products Envelopes Premium Smooth Envelopes Previous Next / /" at bounding box center [560, 586] width 1121 height 995
click at [816, 189] on select "Please Select 8.875" x 3.875" 4.125" x 9.5" 5.25" x 7.25" 9" x 12"" at bounding box center [863, 190] width 180 height 26
select select "5.25x7.25"
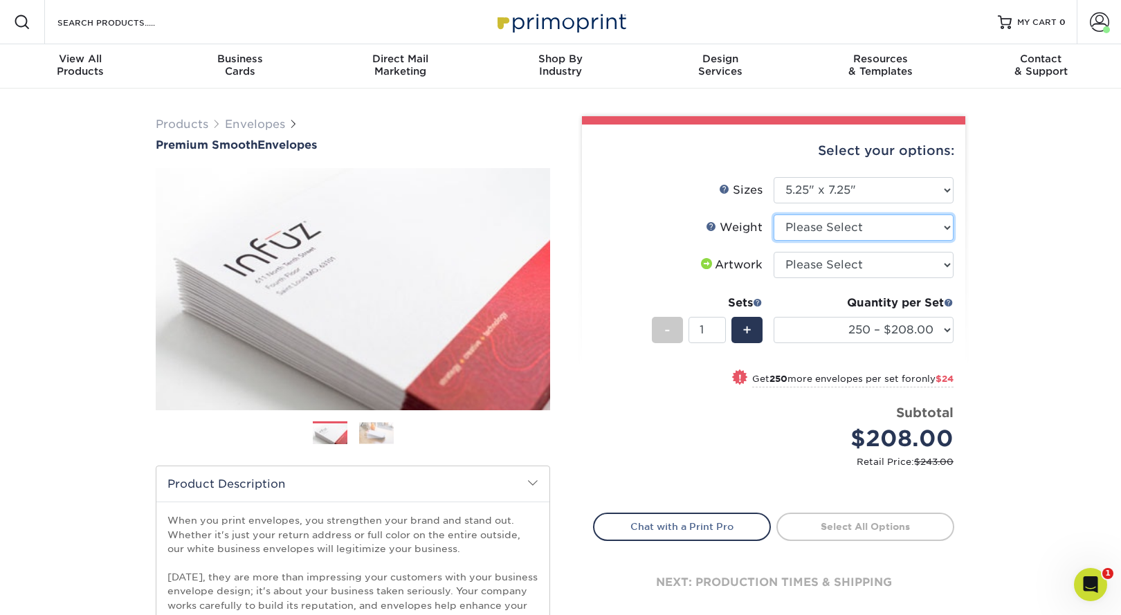
click at [804, 221] on select "Please Select 70LB" at bounding box center [863, 227] width 180 height 26
select select "70LB"
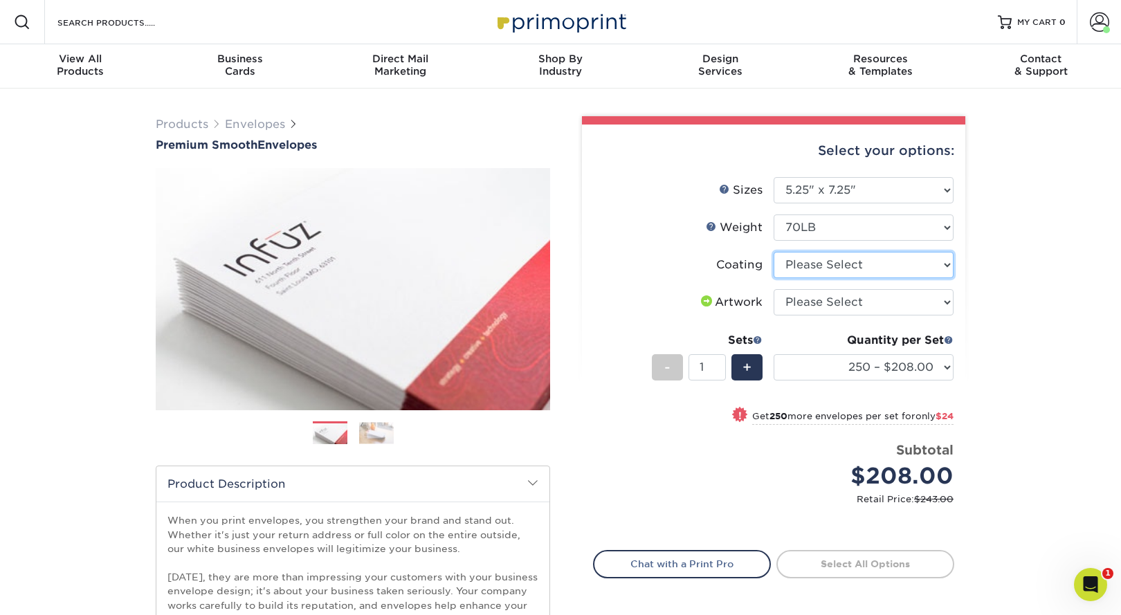
click at [822, 264] on select at bounding box center [863, 265] width 180 height 26
select select "3e7618de-abca-4bda-9f97-8b9129e913d8"
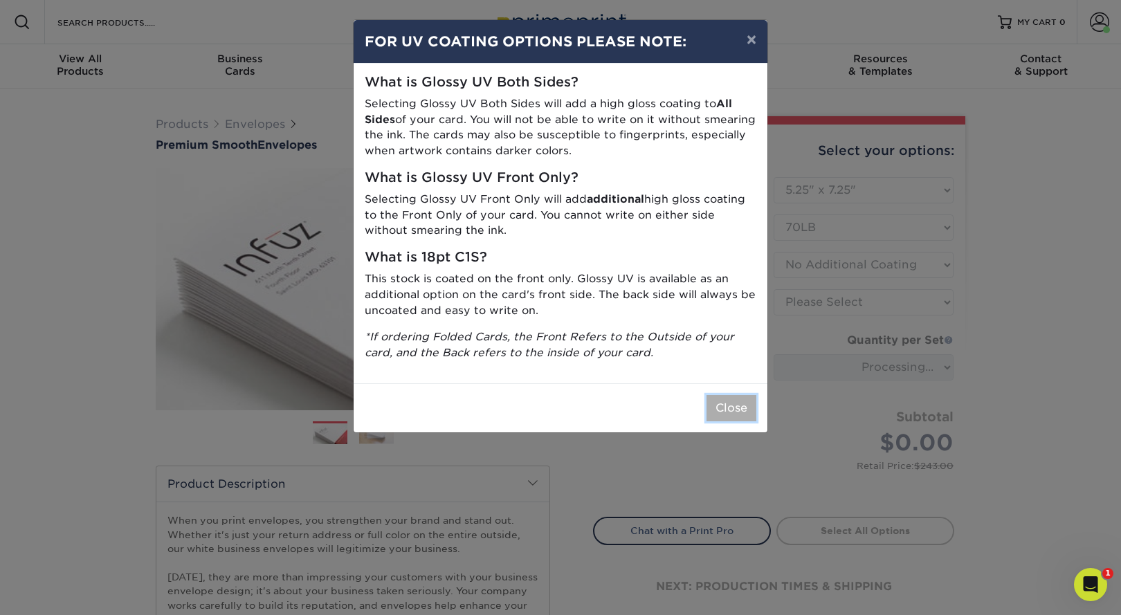
click at [724, 403] on button "Close" at bounding box center [731, 408] width 50 height 26
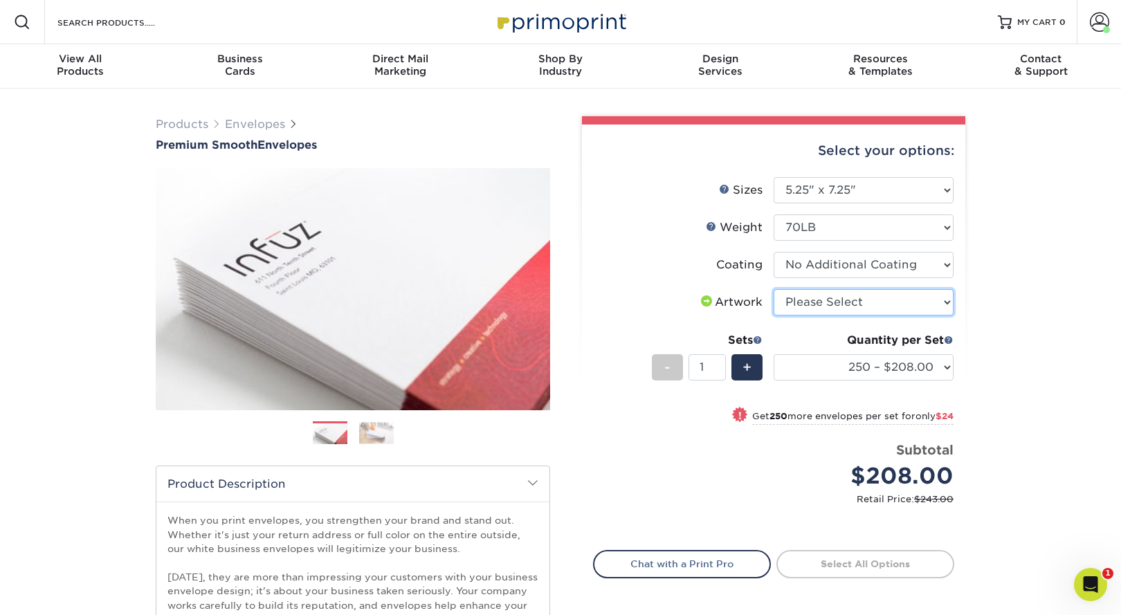
click at [831, 300] on select "Please Select I will upload files I need a design - $50" at bounding box center [863, 302] width 180 height 26
select select "upload"
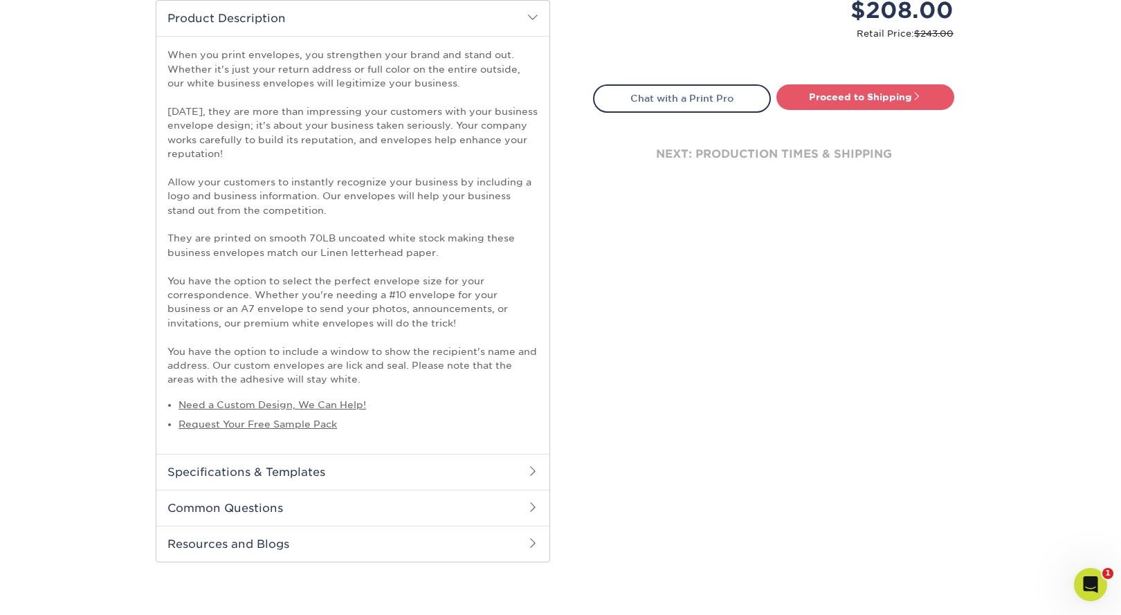
scroll to position [459, 0]
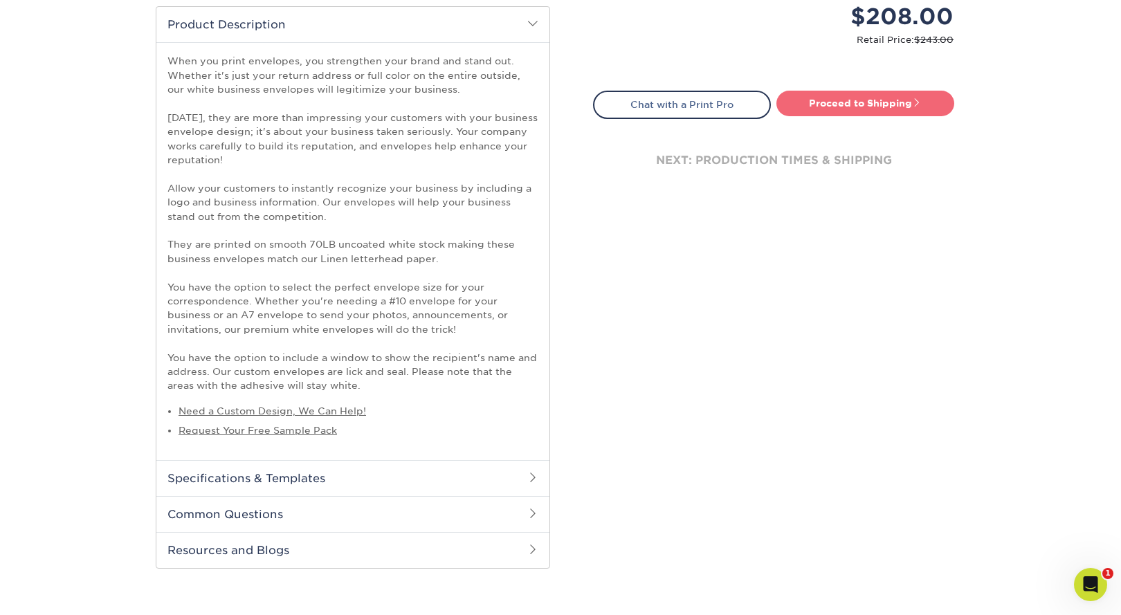
click at [874, 104] on link "Proceed to Shipping" at bounding box center [865, 103] width 178 height 25
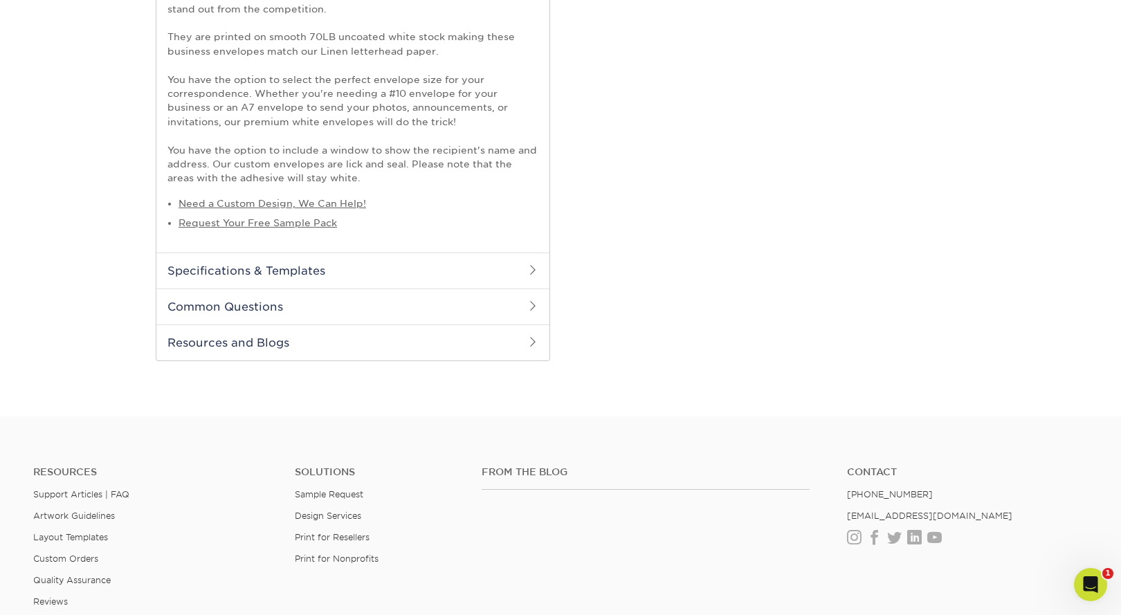
select select "afcfb655-e4e4-42fb-b60d-78dd6dbfa4b1"
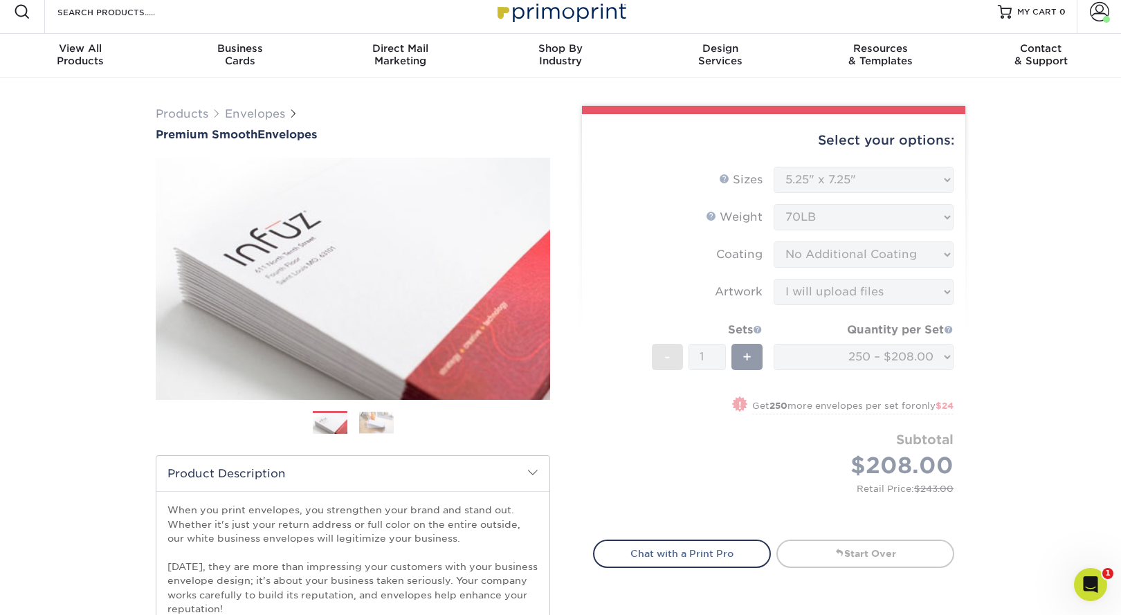
scroll to position [0, 0]
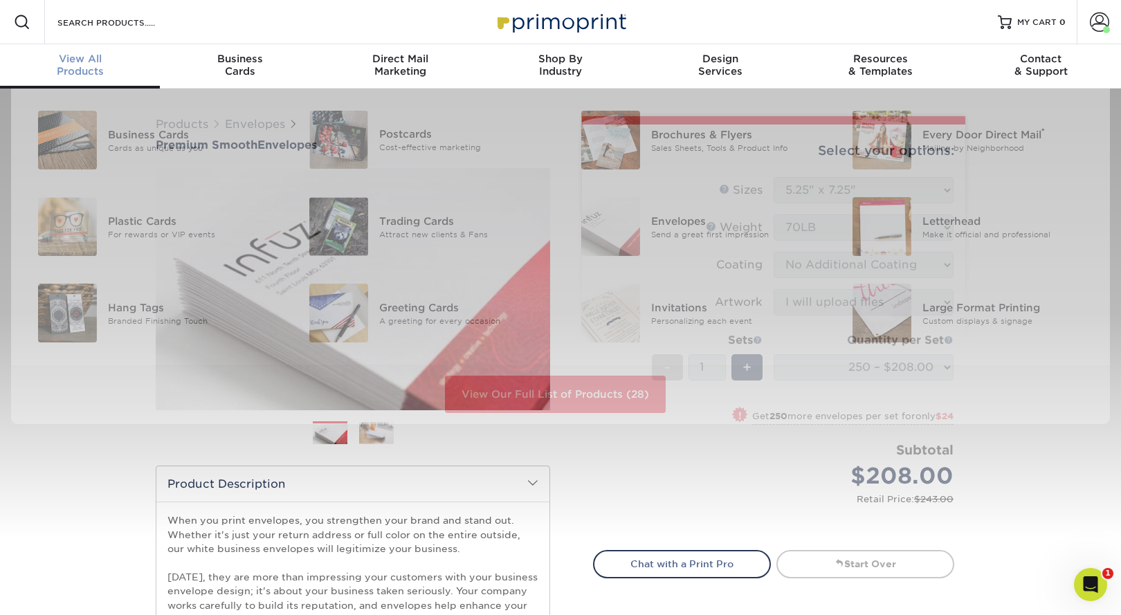
click at [74, 59] on span "View All" at bounding box center [80, 59] width 160 height 12
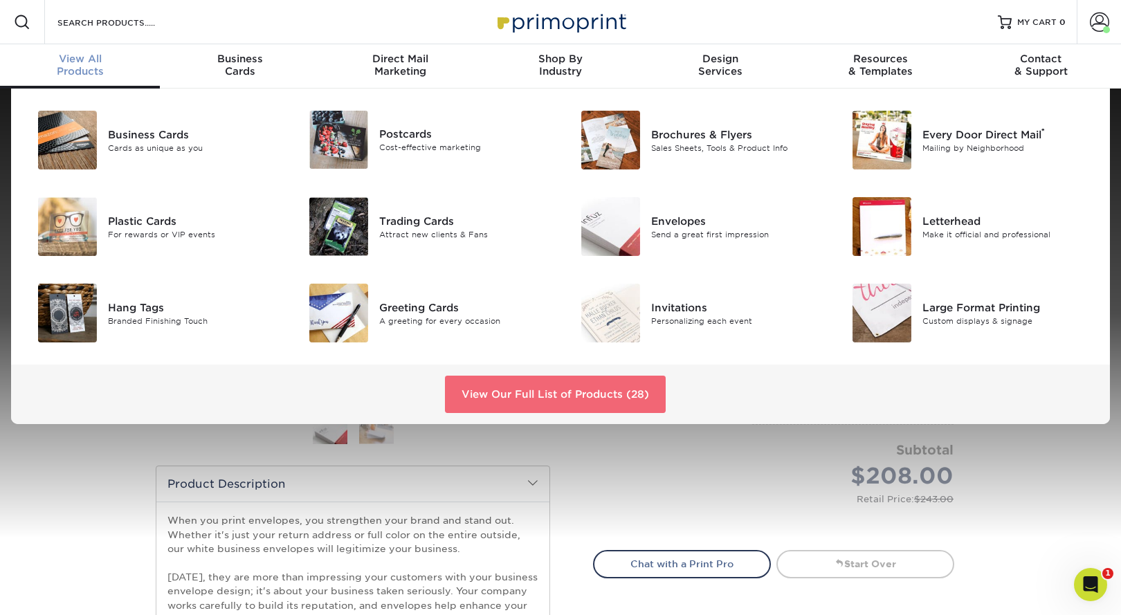
click at [560, 397] on link "View Our Full List of Products (28)" at bounding box center [555, 394] width 221 height 37
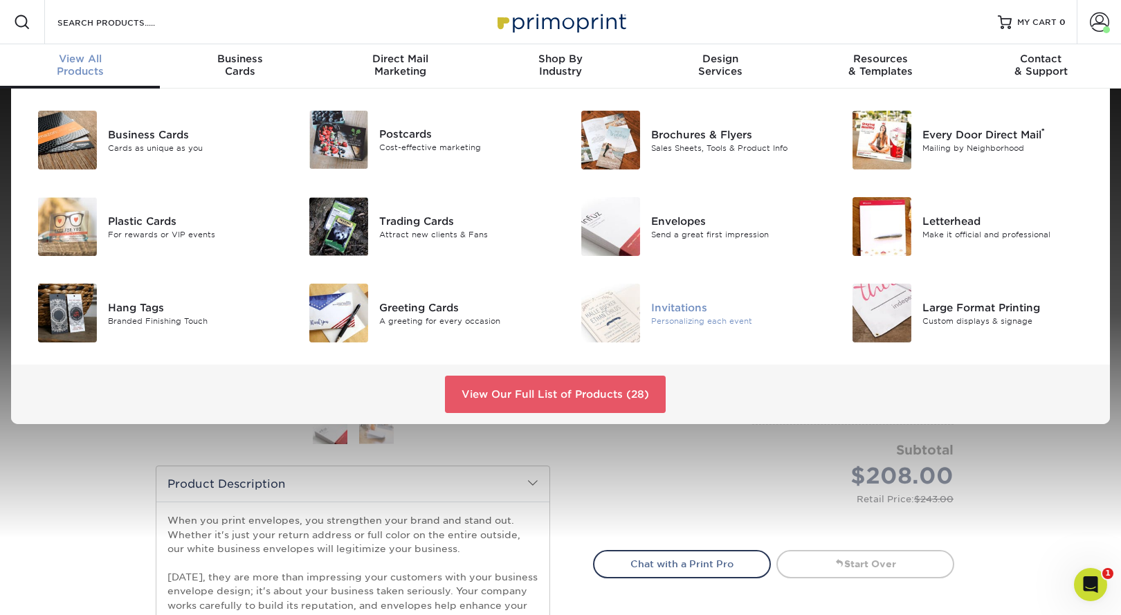
click at [679, 304] on div "Invitations" at bounding box center [736, 307] width 171 height 15
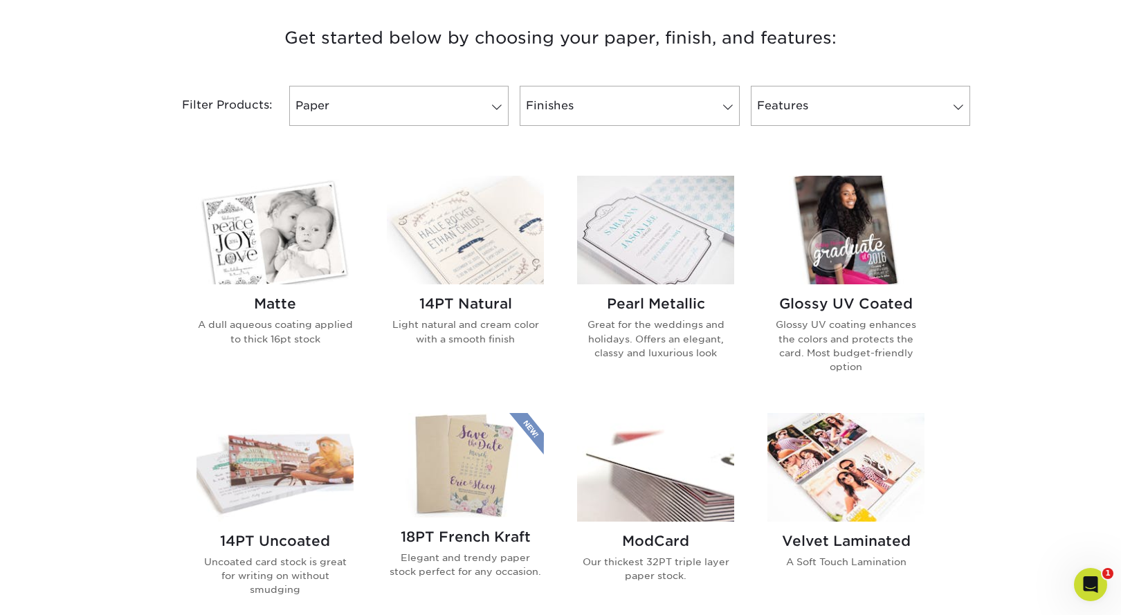
scroll to position [525, 0]
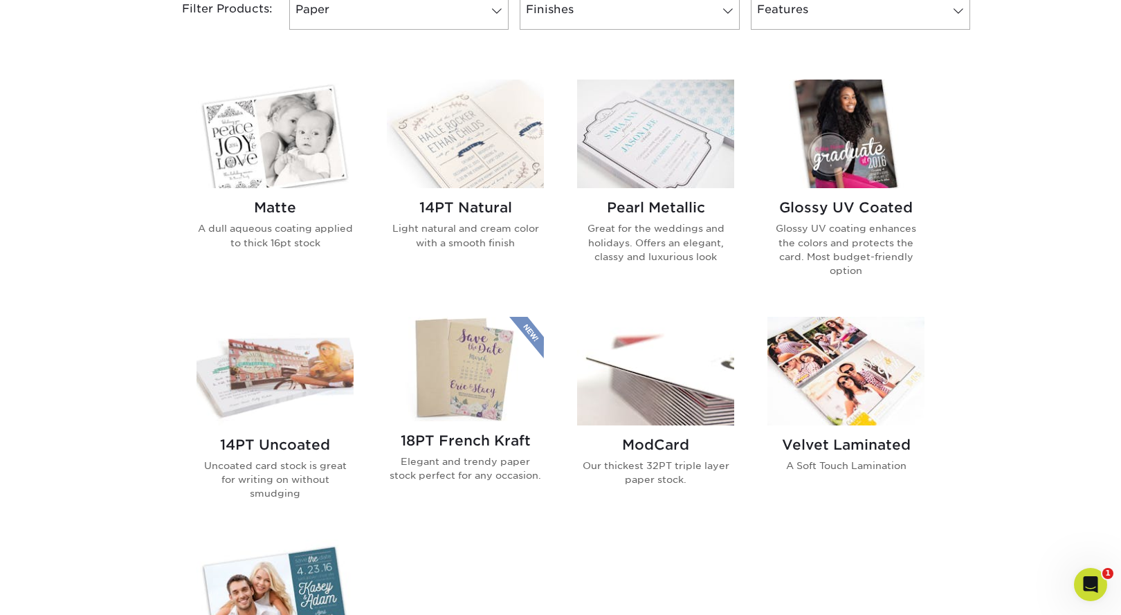
click at [301, 165] on img at bounding box center [274, 134] width 157 height 109
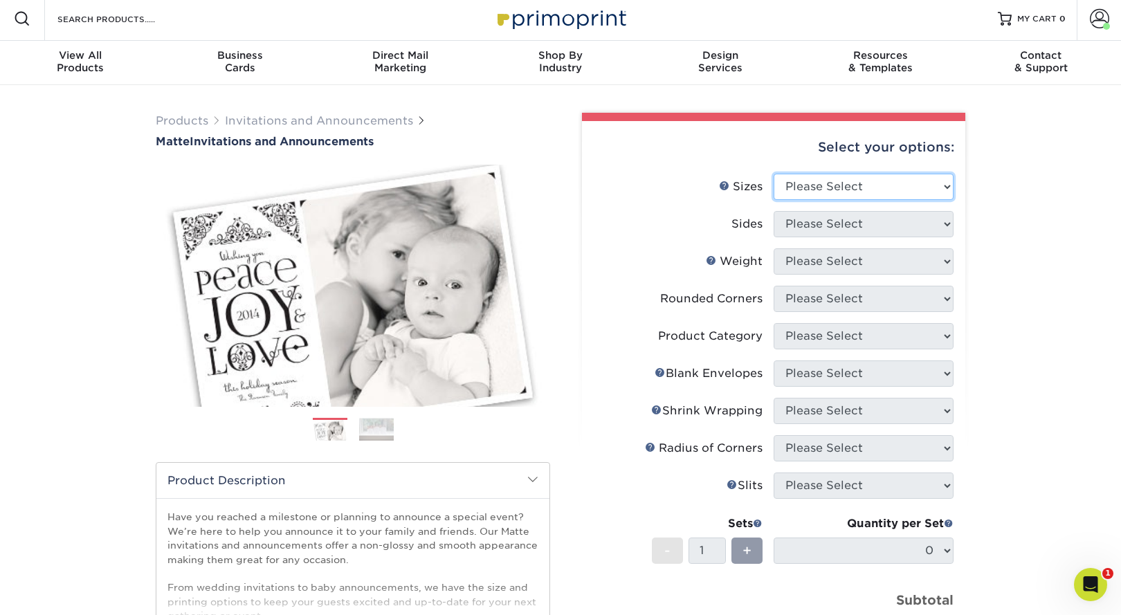
click at [837, 190] on select "Please Select 4.25" x 5.5" 4.25" x 6" 5" x 7" 5.5" x 8.5" 6" x 6"" at bounding box center [863, 187] width 180 height 26
select select "5.00x7.00"
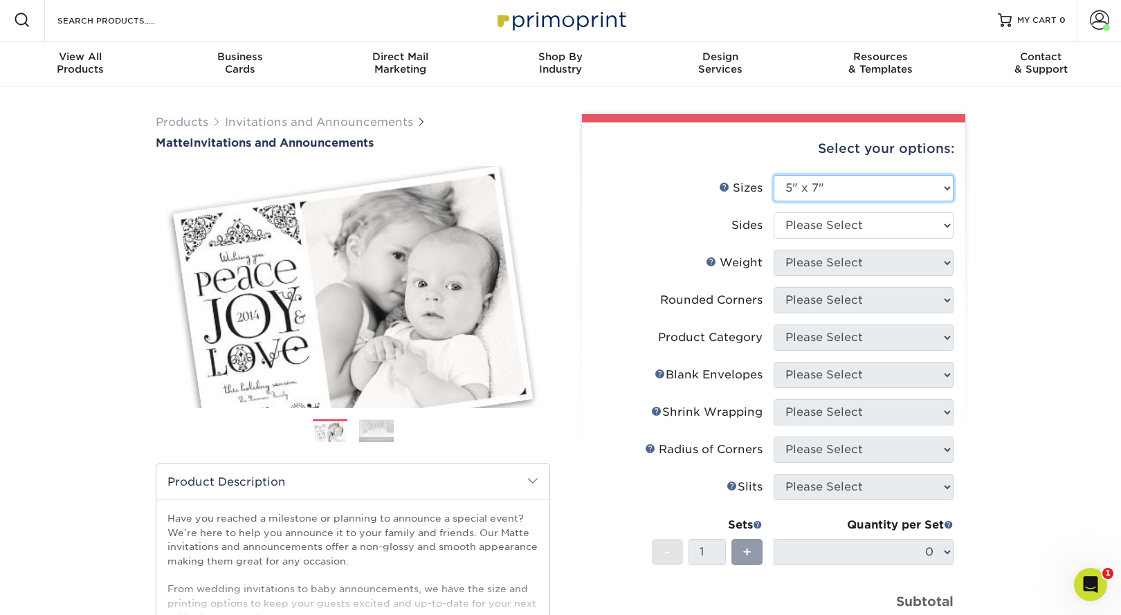
scroll to position [1, 0]
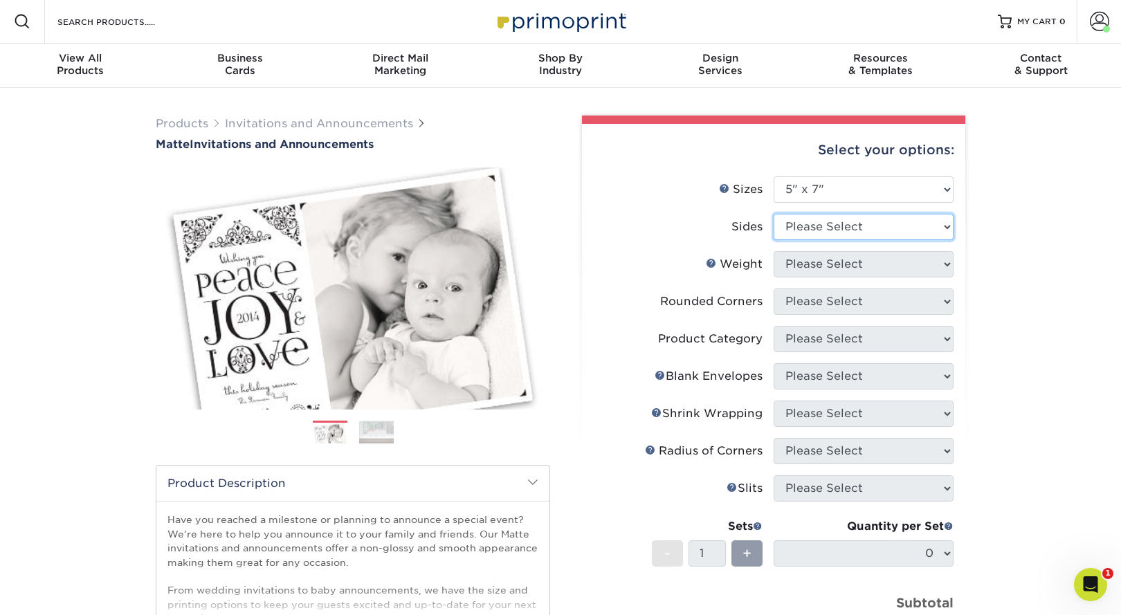
click at [821, 226] on select "Please Select Print Both Sides Print Front Only" at bounding box center [863, 227] width 180 height 26
select select "13abbda7-1d64-4f25-8bb2-c179b224825d"
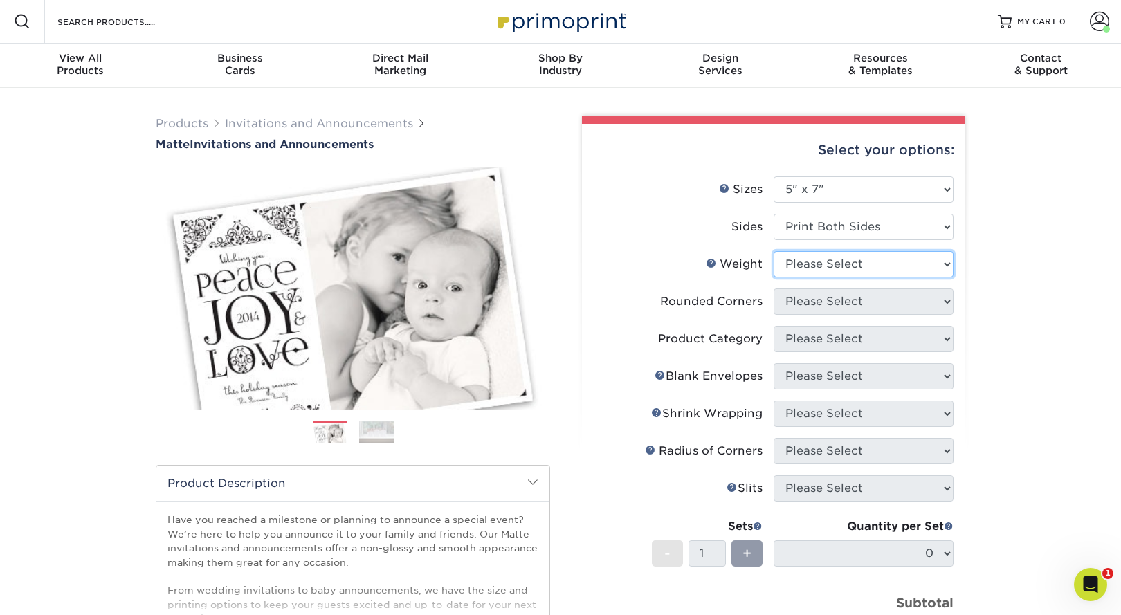
click at [814, 264] on select "Please Select 16PT" at bounding box center [863, 264] width 180 height 26
select select "16PT"
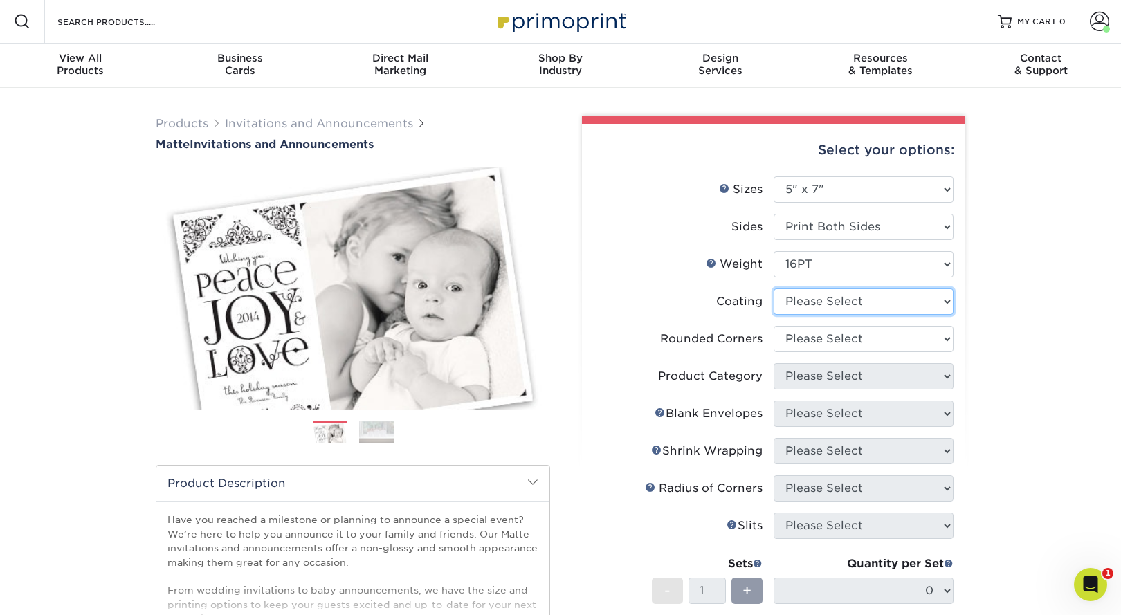
click at [823, 300] on select at bounding box center [863, 301] width 180 height 26
select select "121bb7b5-3b4d-429f-bd8d-bbf80e953313"
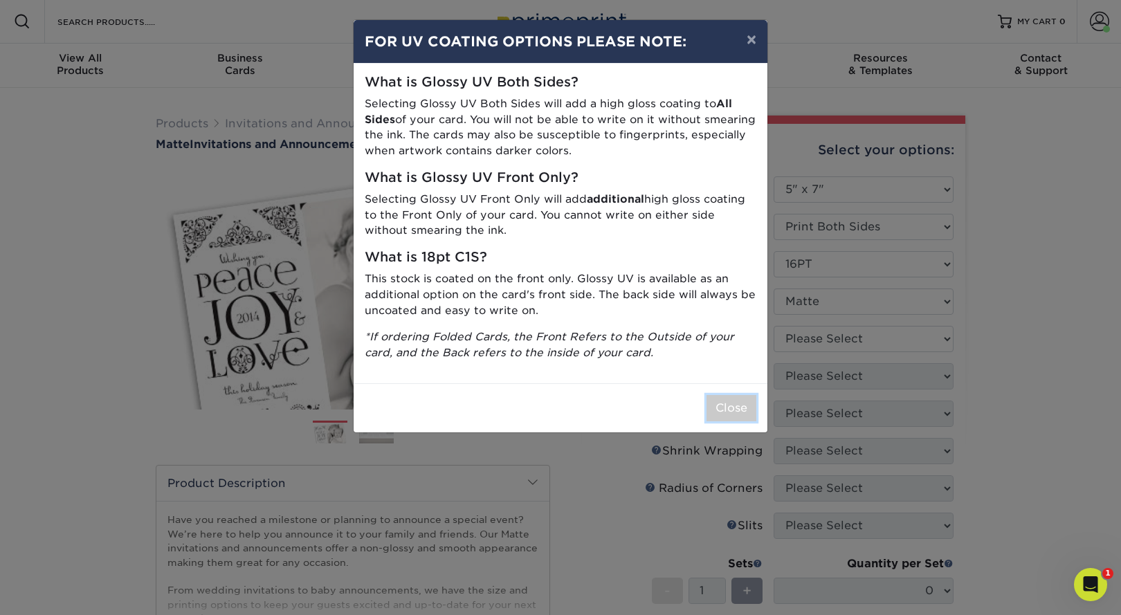
drag, startPoint x: 719, startPoint y: 401, endPoint x: 726, endPoint y: 397, distance: 8.1
click at [719, 401] on button "Close" at bounding box center [731, 408] width 50 height 26
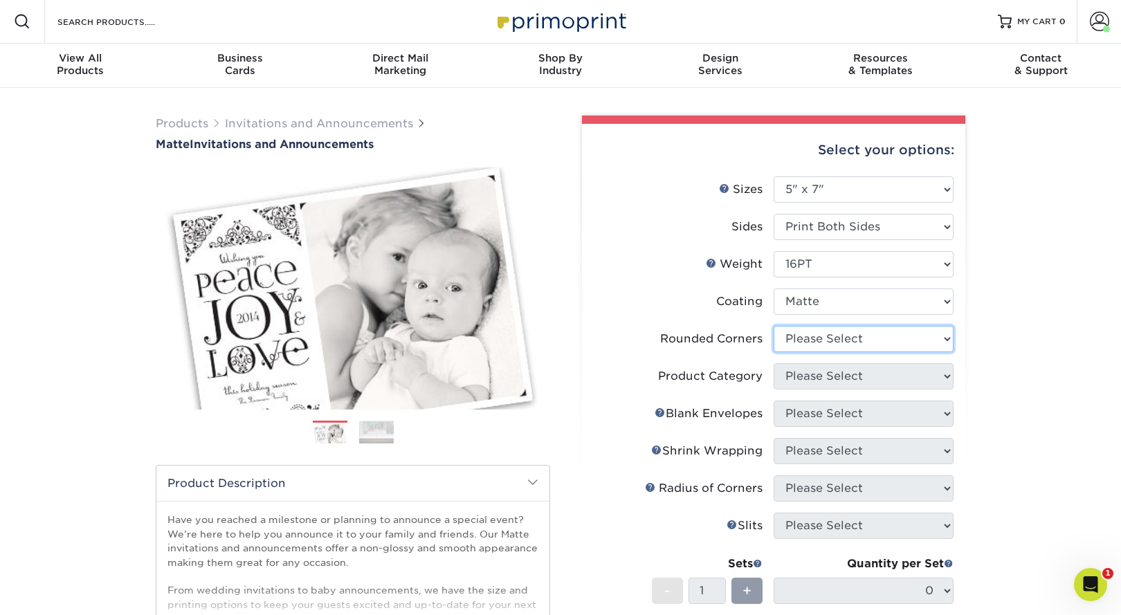
click at [827, 337] on select "Please Select Yes - Round 4 Corners No" at bounding box center [863, 339] width 180 height 26
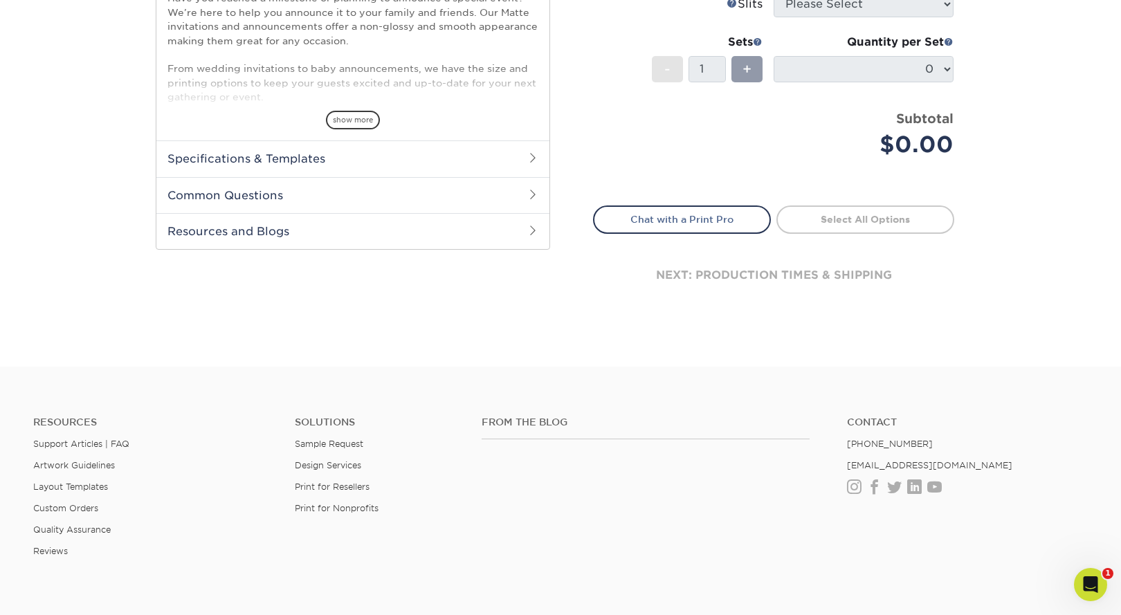
scroll to position [0, 0]
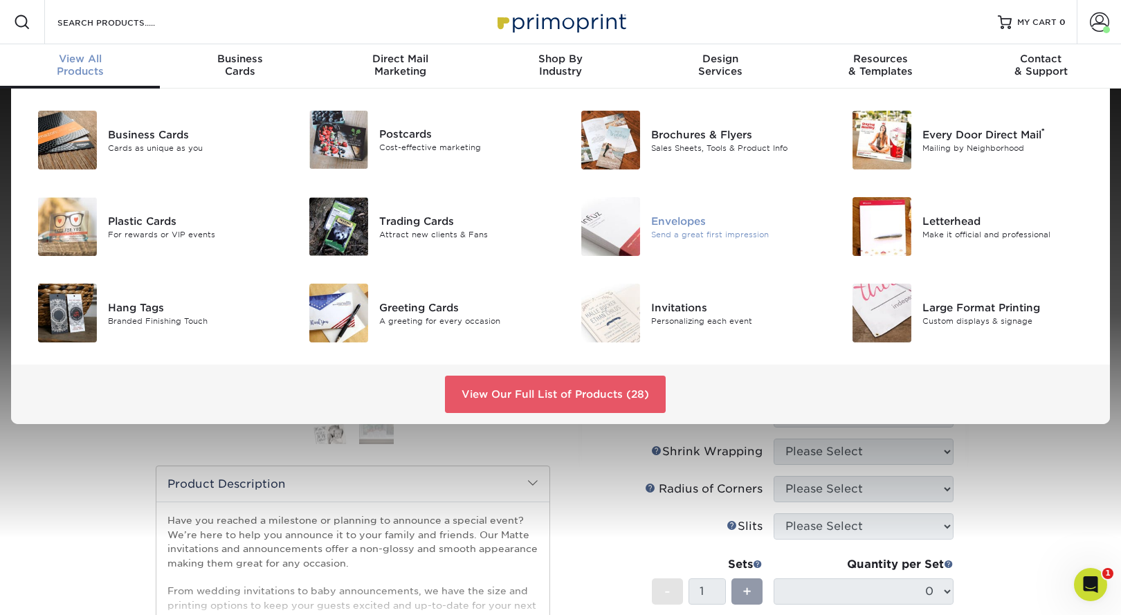
click at [679, 223] on div "Envelopes" at bounding box center [736, 220] width 171 height 15
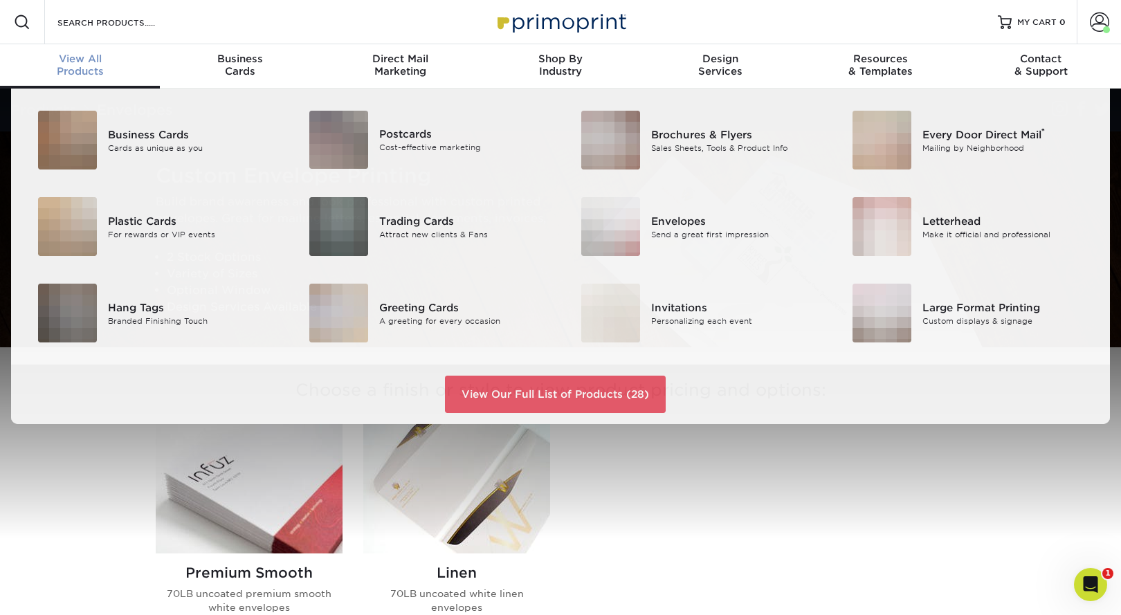
click at [82, 61] on span "View All" at bounding box center [80, 59] width 160 height 12
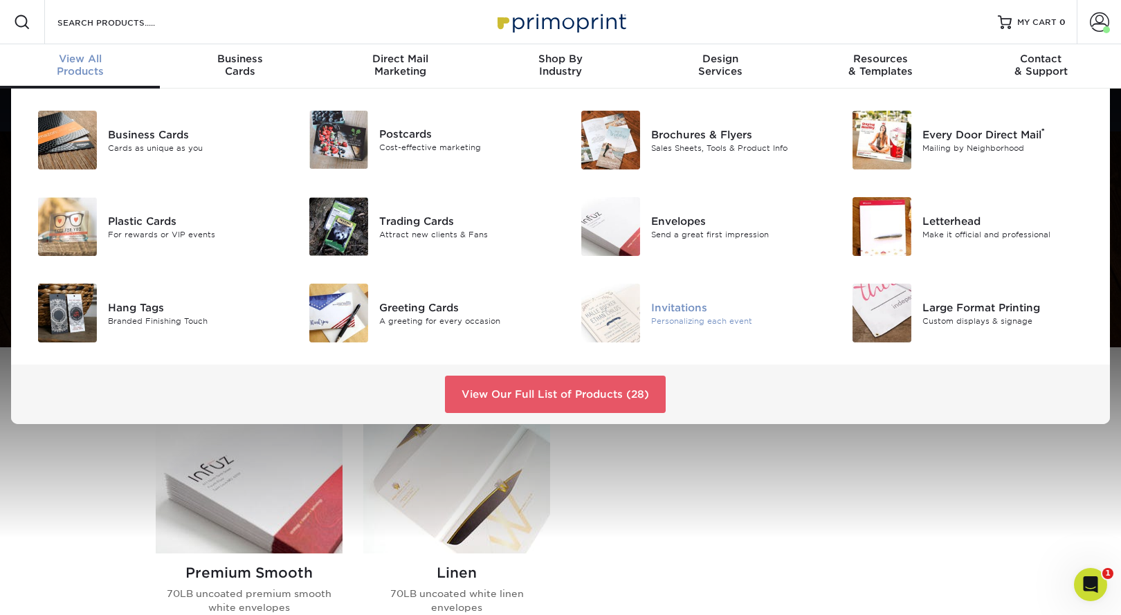
click at [680, 307] on div "Invitations" at bounding box center [736, 307] width 171 height 15
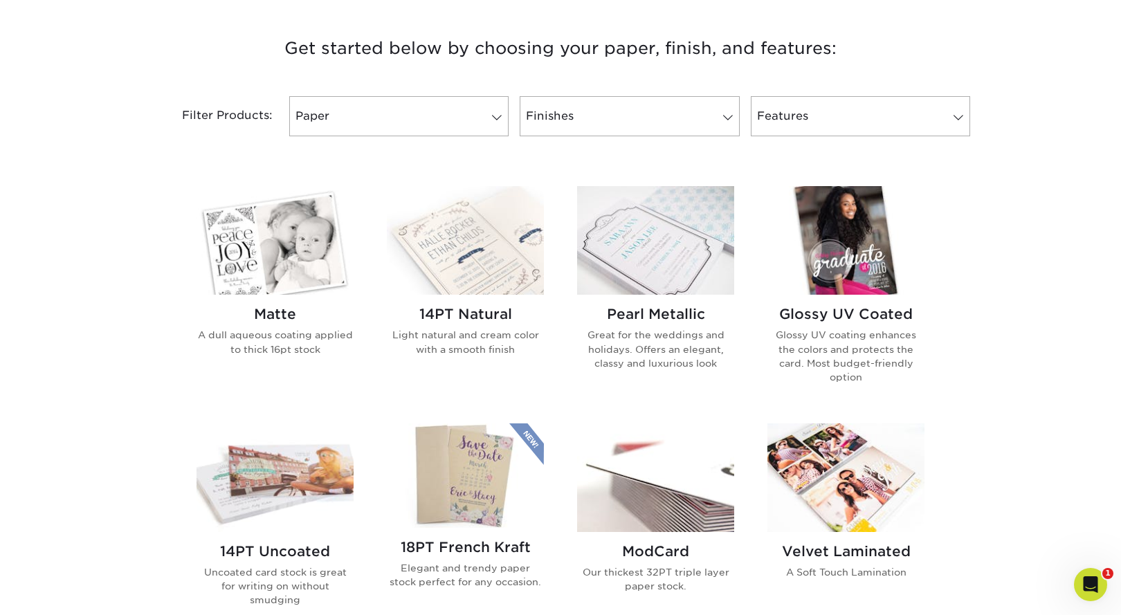
scroll to position [509, 0]
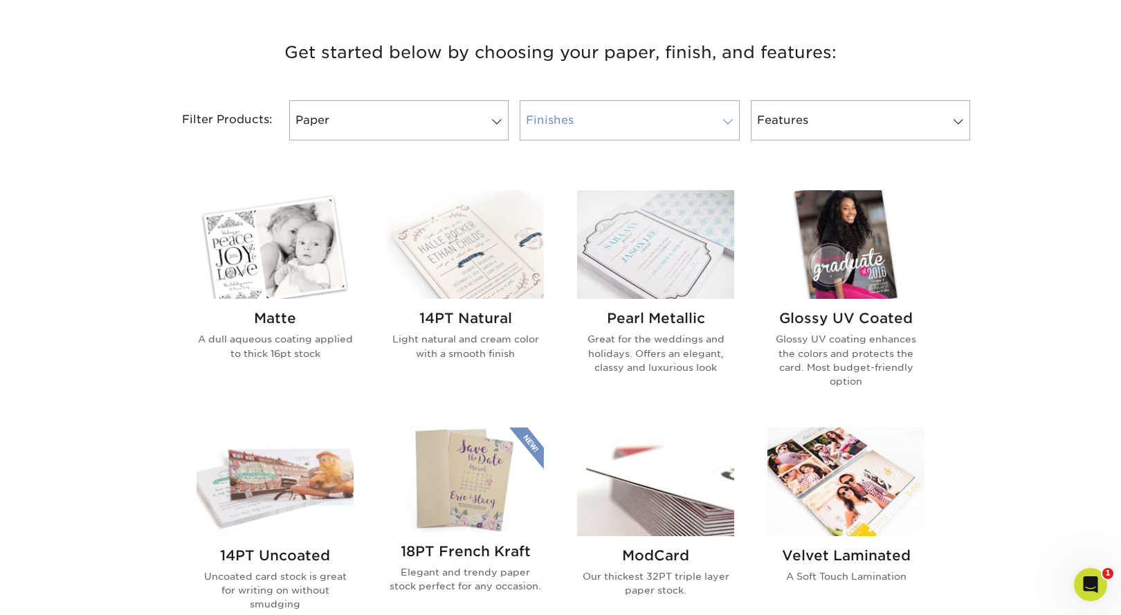
click at [619, 118] on link "Finishes" at bounding box center [628, 120] width 219 height 40
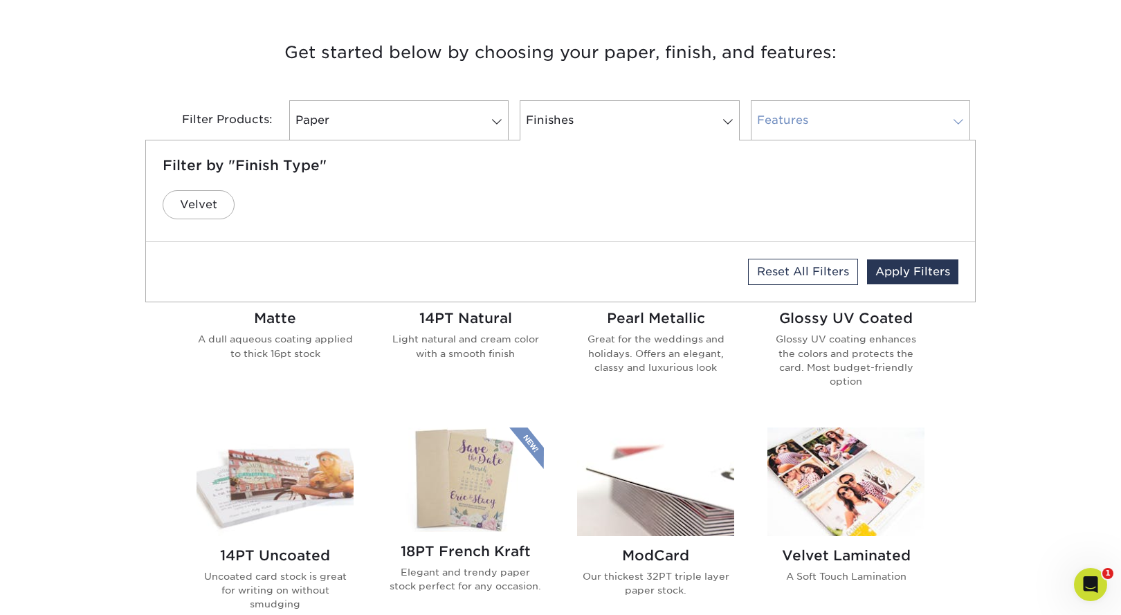
click at [811, 122] on link "Features" at bounding box center [860, 120] width 219 height 40
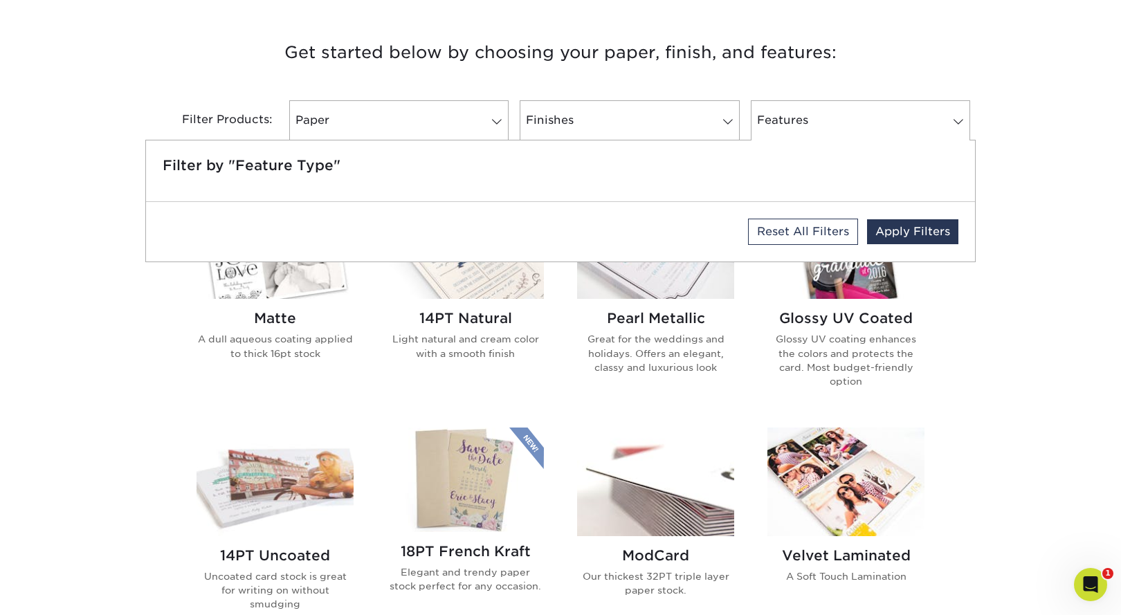
click at [1019, 151] on div "Get started below by choosing your paper, finish, and features: Filtered Matche…" at bounding box center [560, 511] width 1121 height 1013
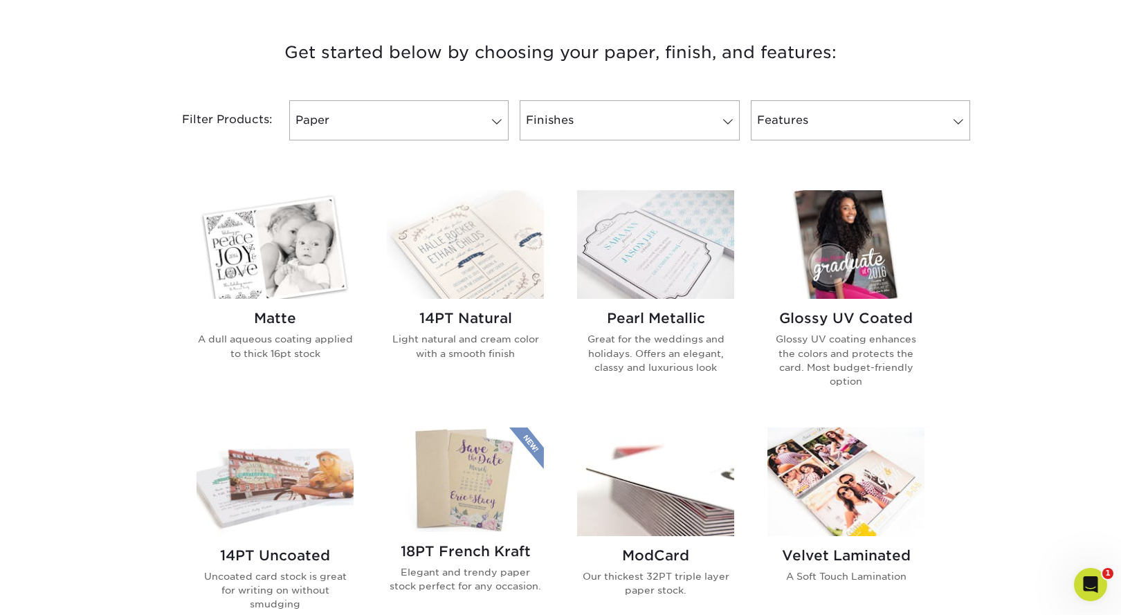
click at [107, 235] on div "Get started below by choosing your paper, finish, and features: Filtered Matche…" at bounding box center [560, 511] width 1121 height 1013
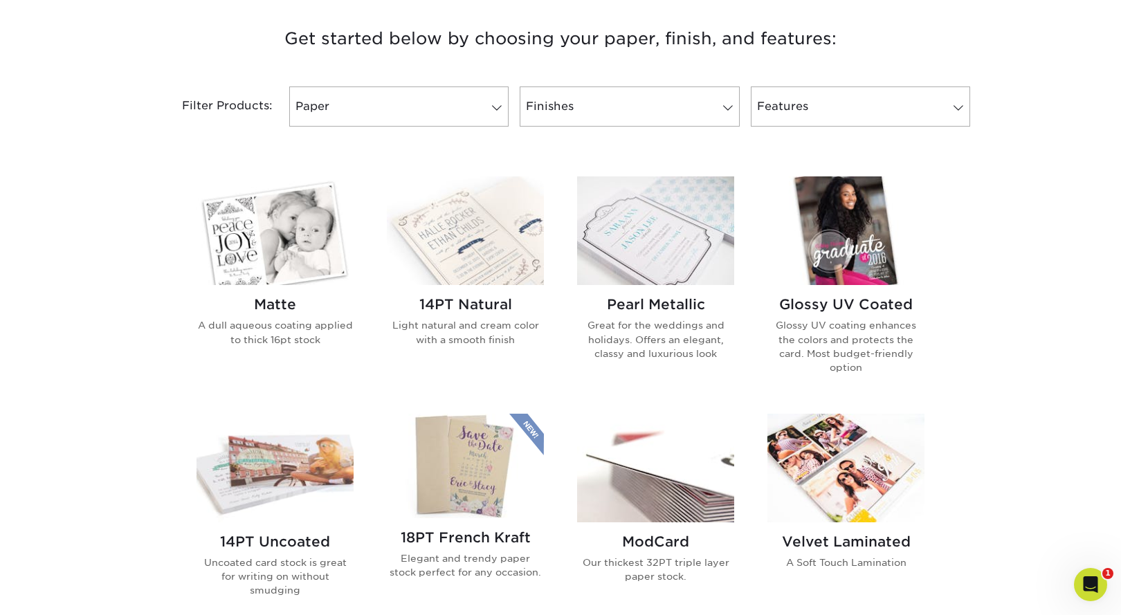
scroll to position [519, 0]
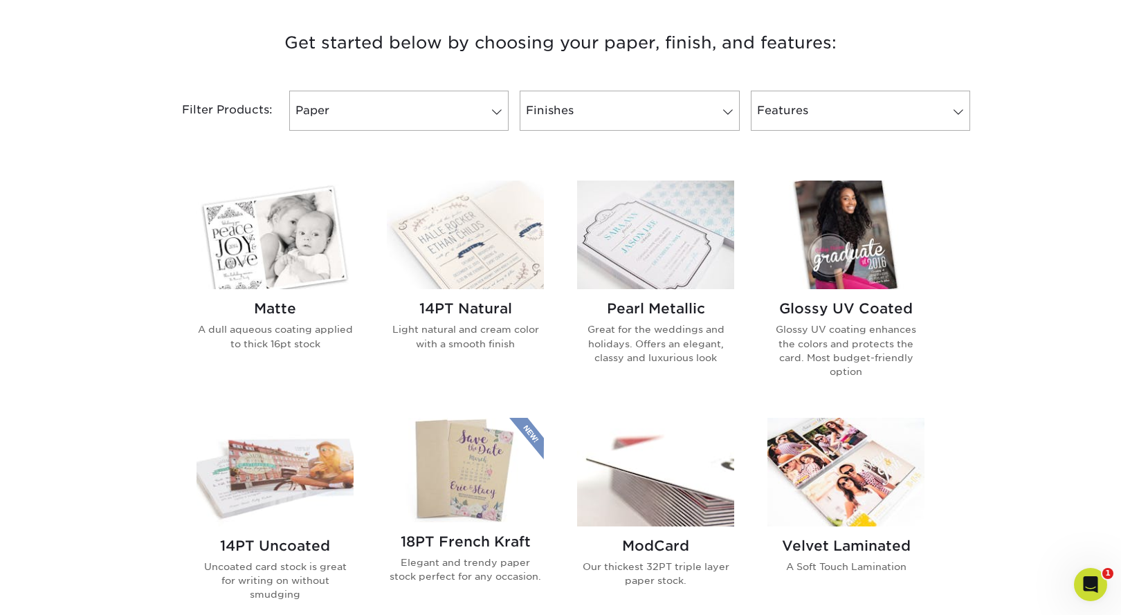
click at [131, 220] on div "Get started below by choosing your paper, finish, and features: Filtered Matche…" at bounding box center [560, 501] width 1121 height 1013
